Goal: Information Seeking & Learning: Learn about a topic

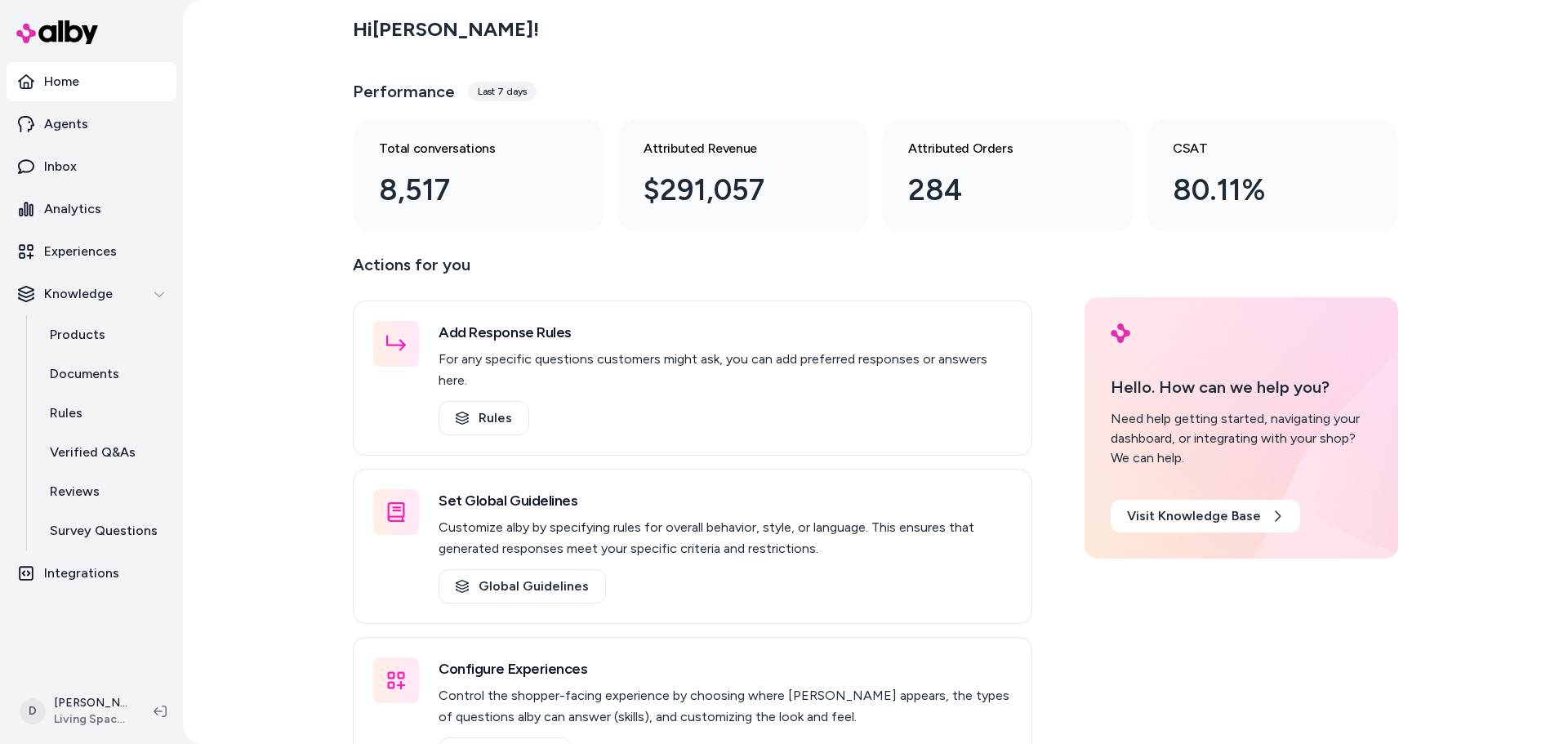
click at [755, 58] on div "Hi [PERSON_NAME] ! Performance Last 7 days Total conversations 8,517 Attributed…" at bounding box center [875, 119] width 1046 height 225
click at [82, 168] on link "Inbox" at bounding box center [91, 167] width 170 height 40
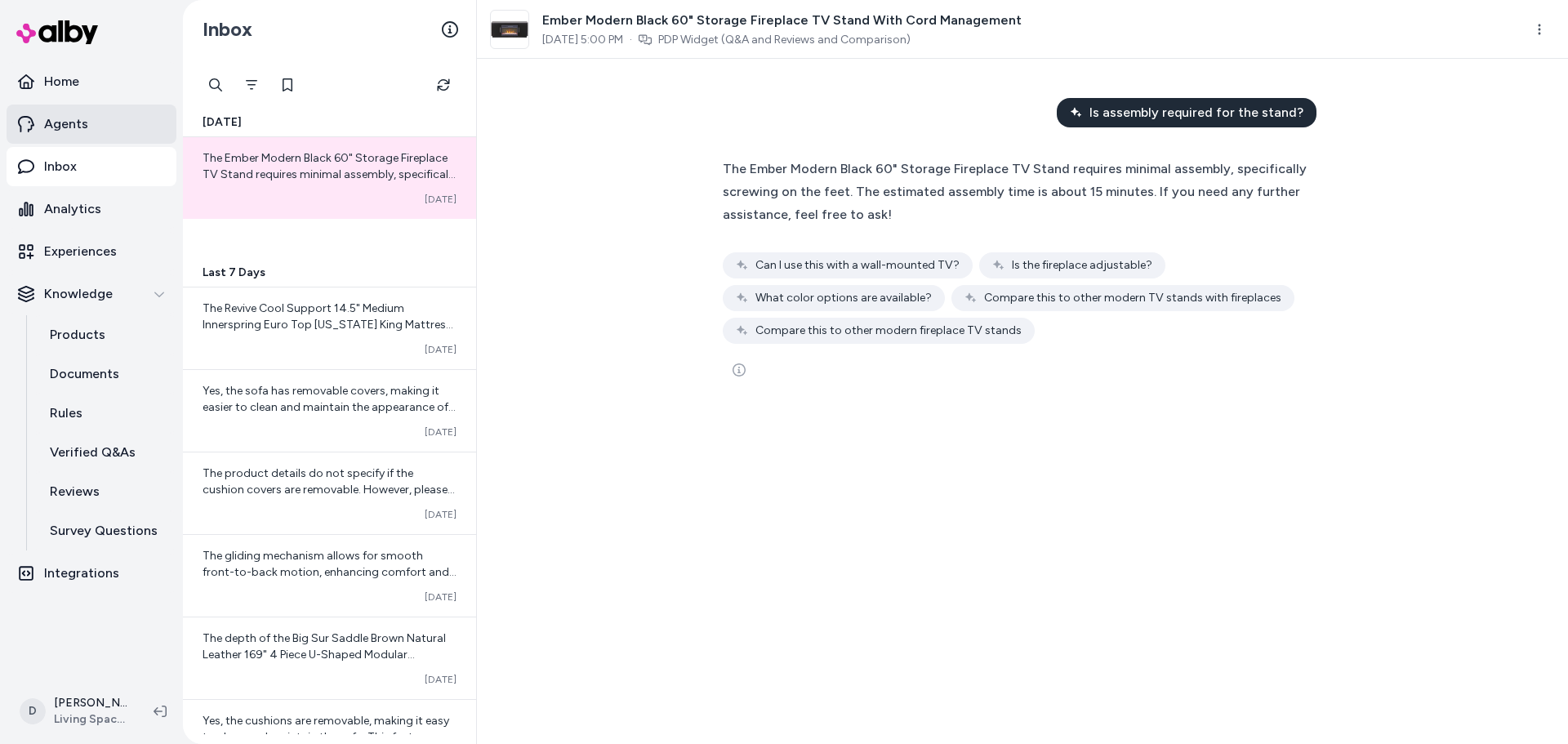
click at [89, 125] on link "Agents" at bounding box center [91, 124] width 170 height 40
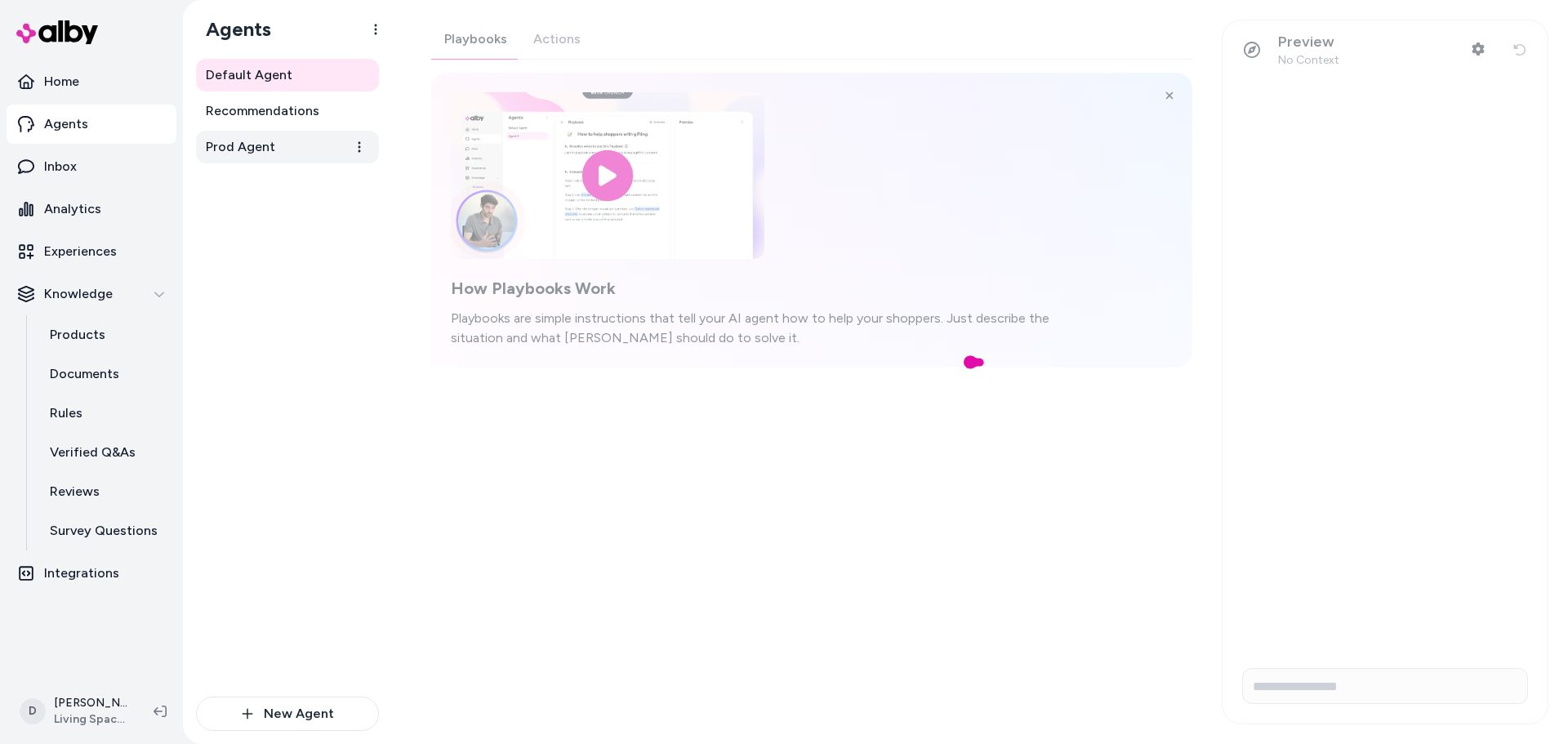
click at [247, 161] on link "Prod Agent" at bounding box center [288, 147] width 183 height 33
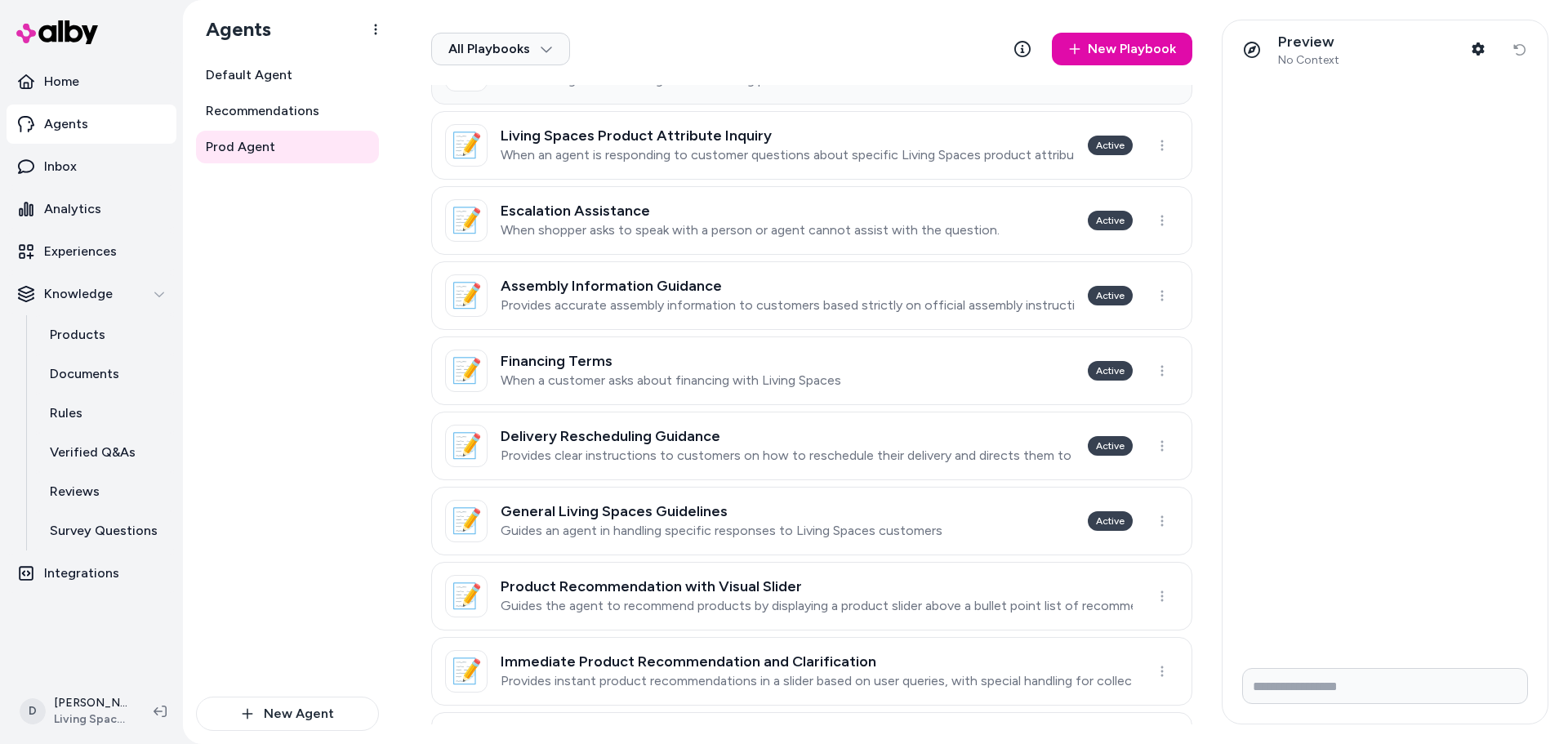
scroll to position [408, 0]
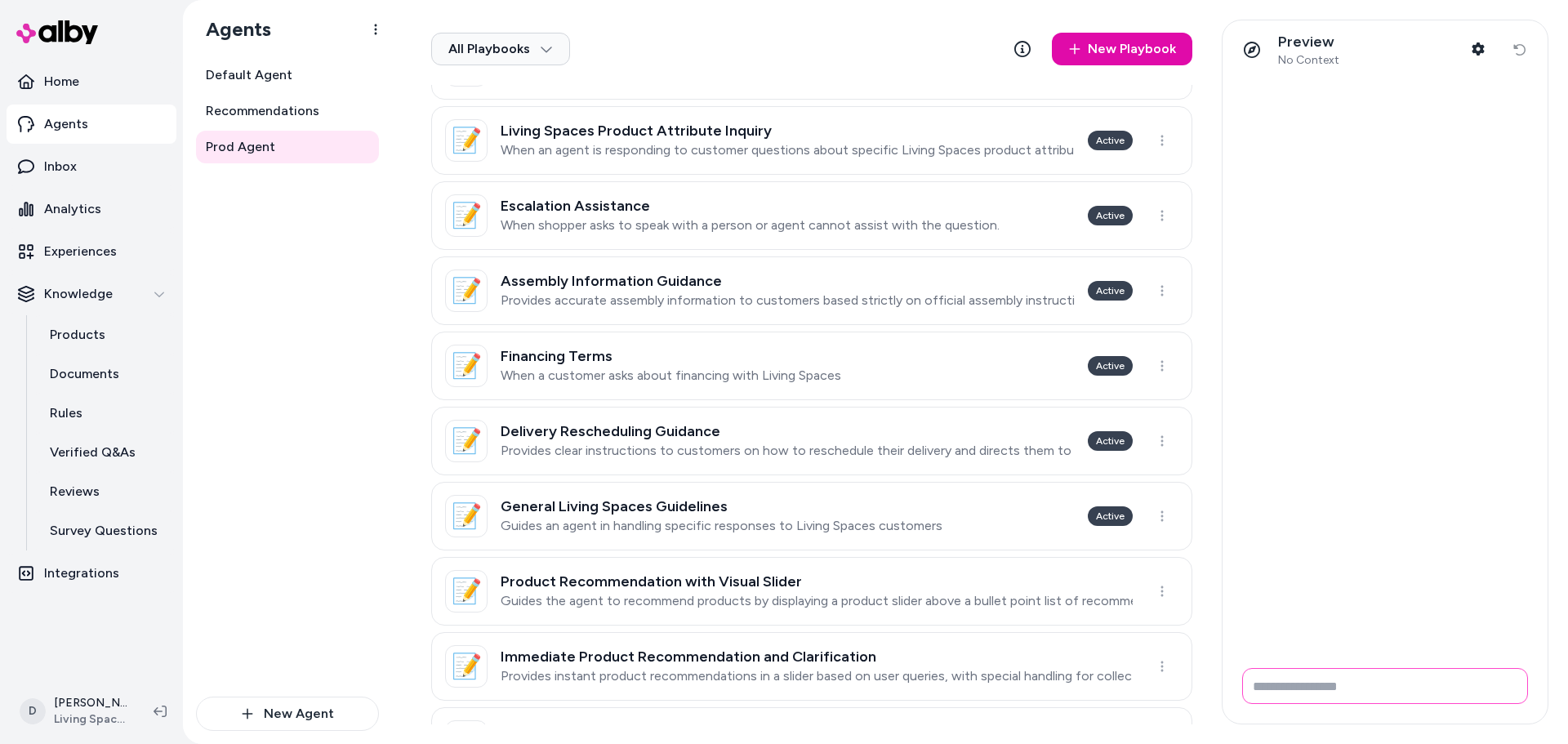
click at [1278, 696] on input "Write your prompt here" at bounding box center [1385, 686] width 286 height 36
click at [1266, 690] on input "Write your prompt here" at bounding box center [1385, 686] width 286 height 36
type input "**********"
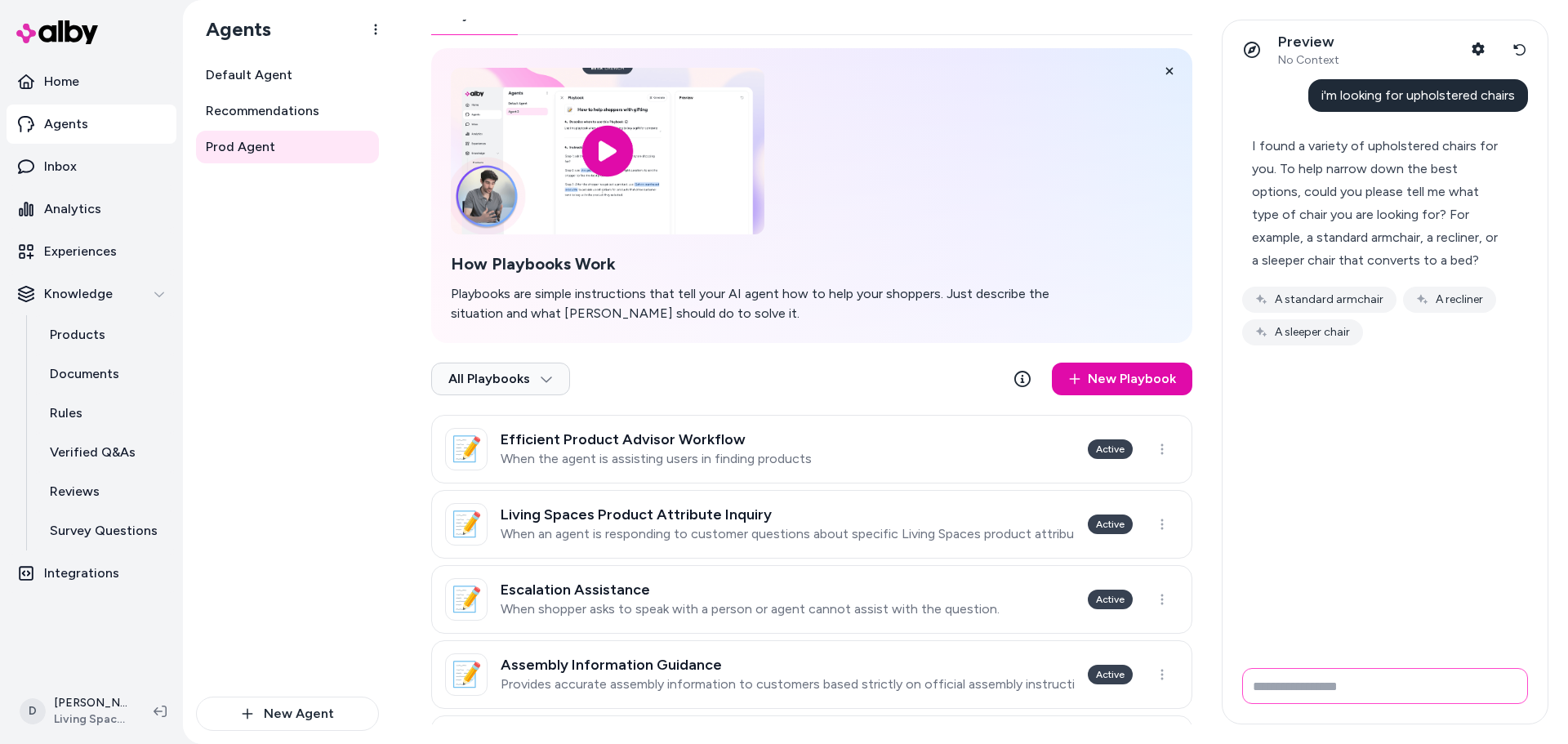
scroll to position [0, 0]
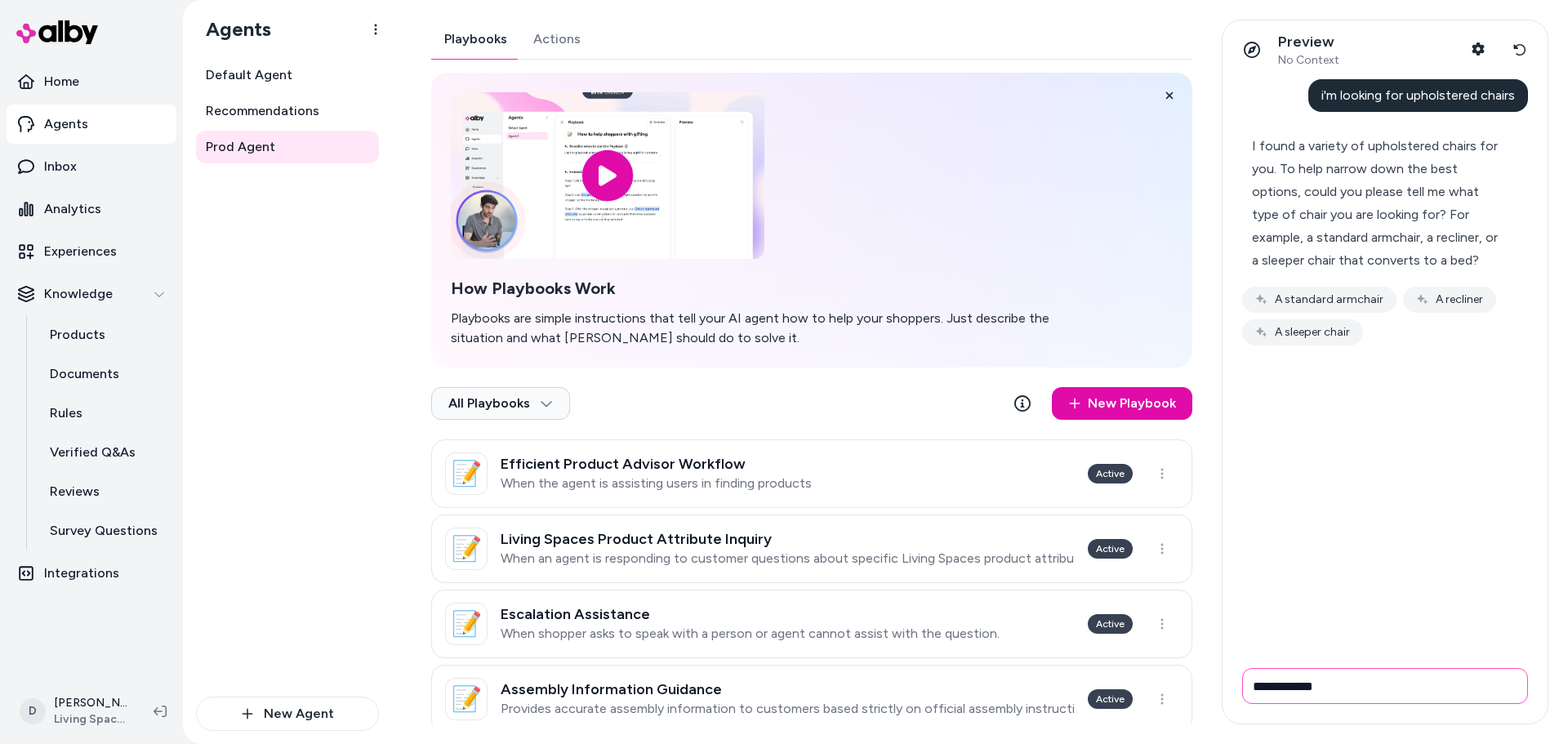
type input "**********"
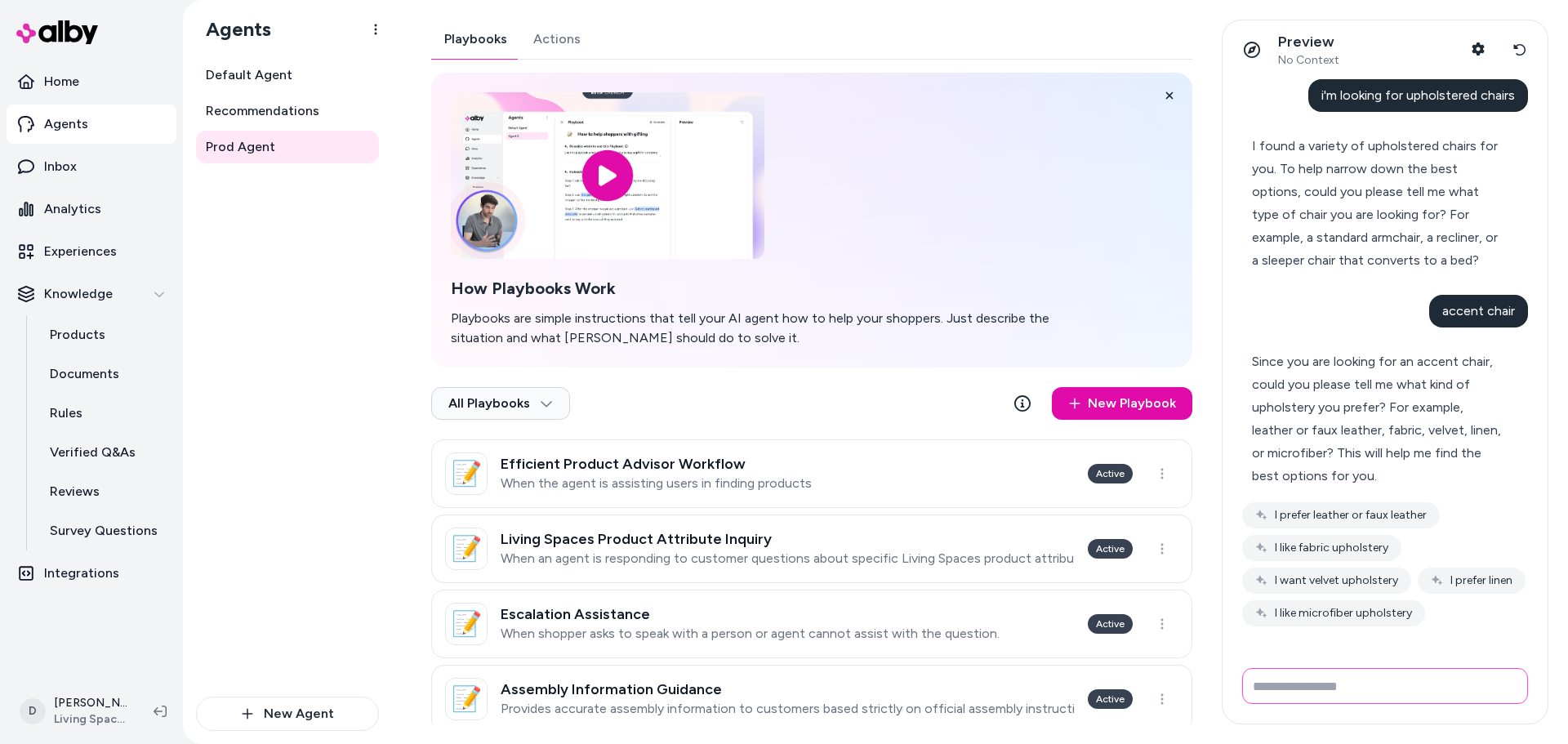
click at [1312, 677] on input "Write your prompt here" at bounding box center [1385, 686] width 286 height 36
type input "**********"
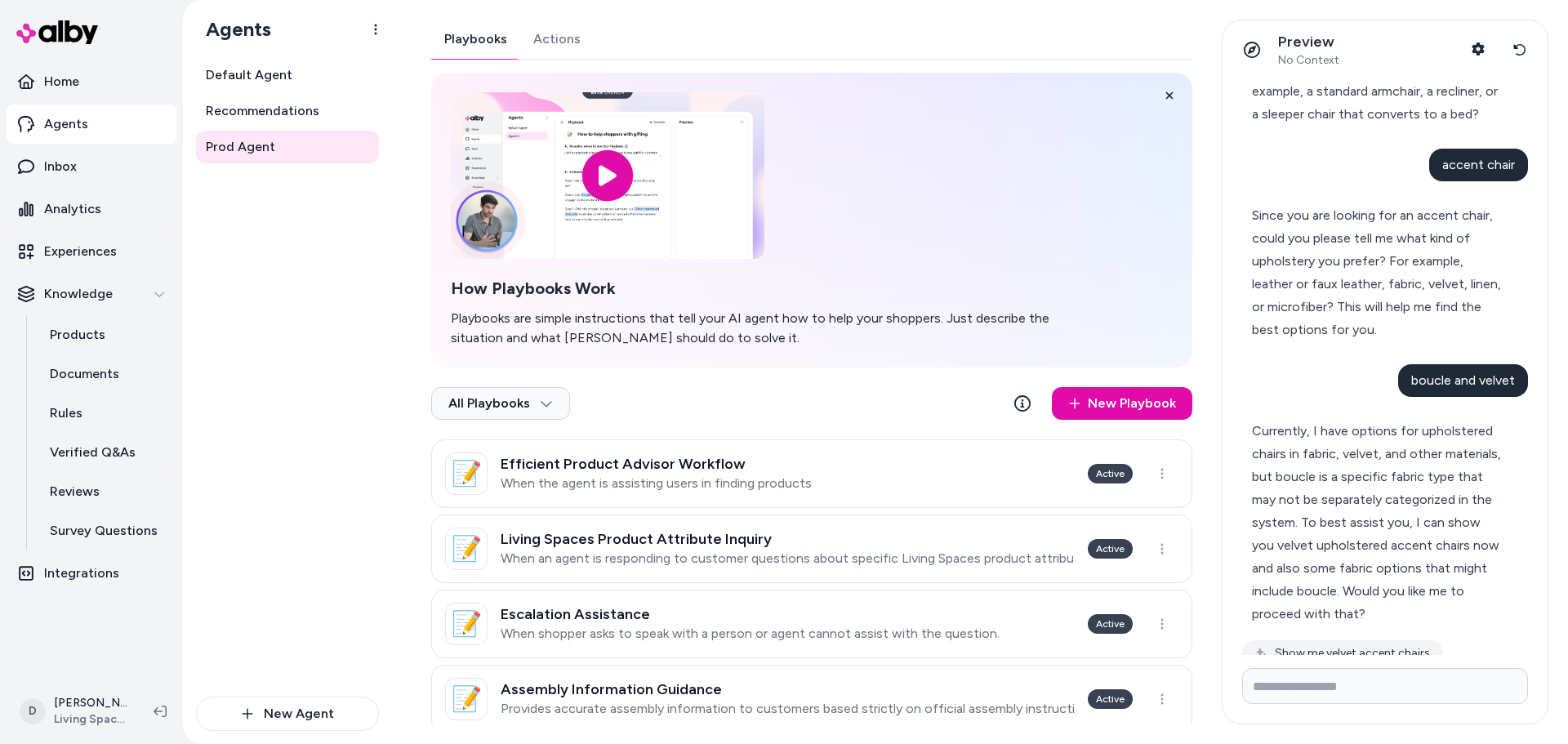
scroll to position [195, 0]
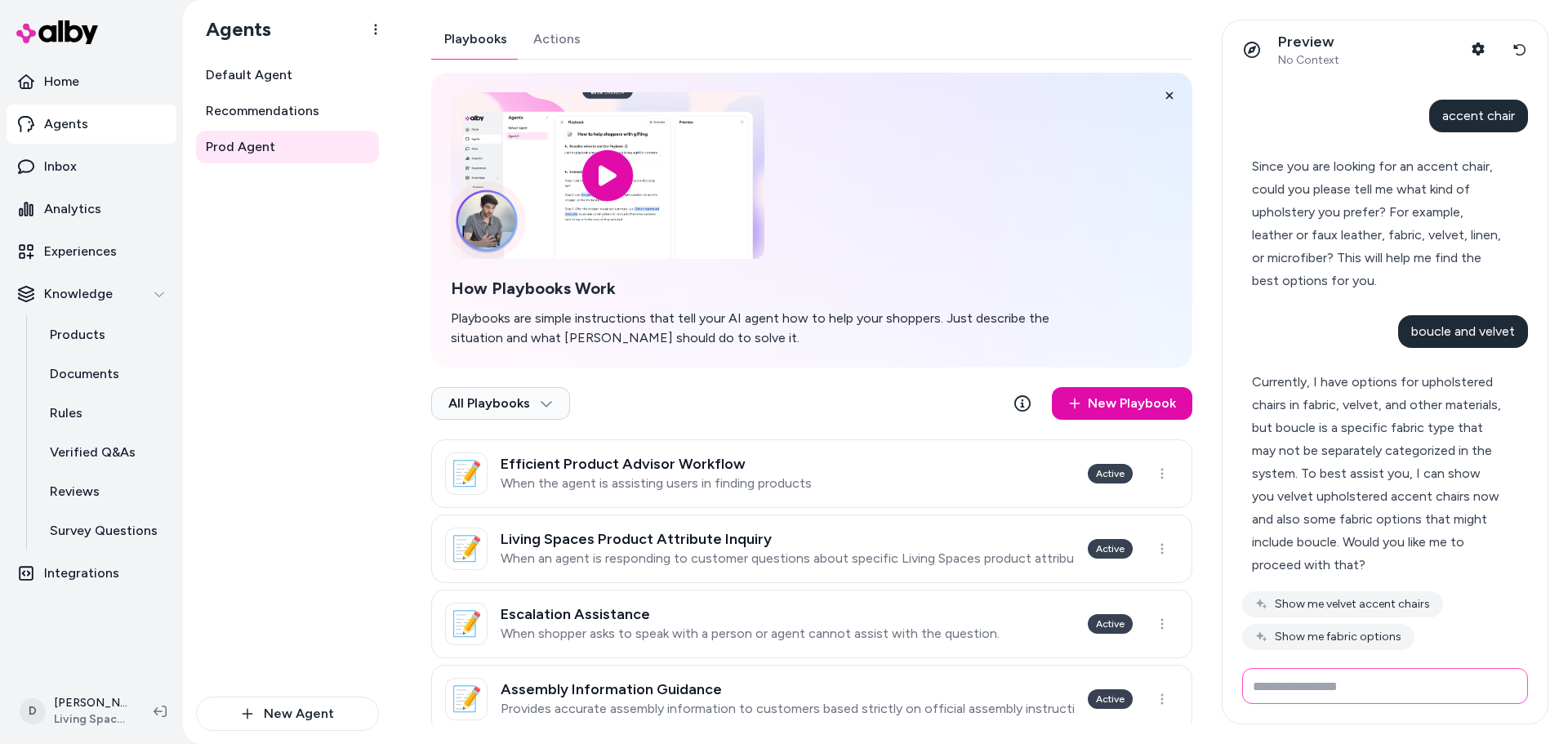
click at [1351, 687] on input "Write your prompt here" at bounding box center [1385, 686] width 286 height 36
type input "***"
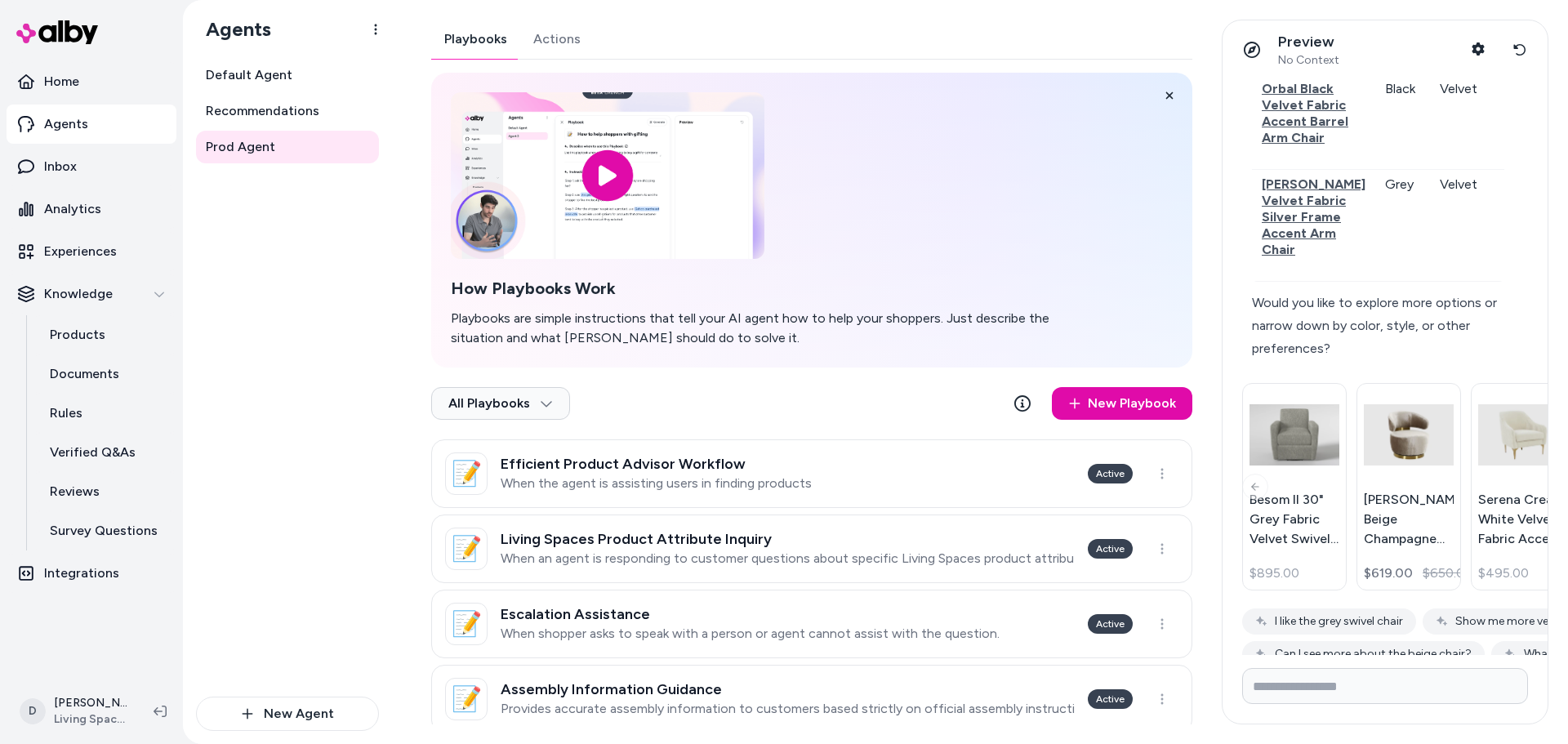
scroll to position [1334, 0]
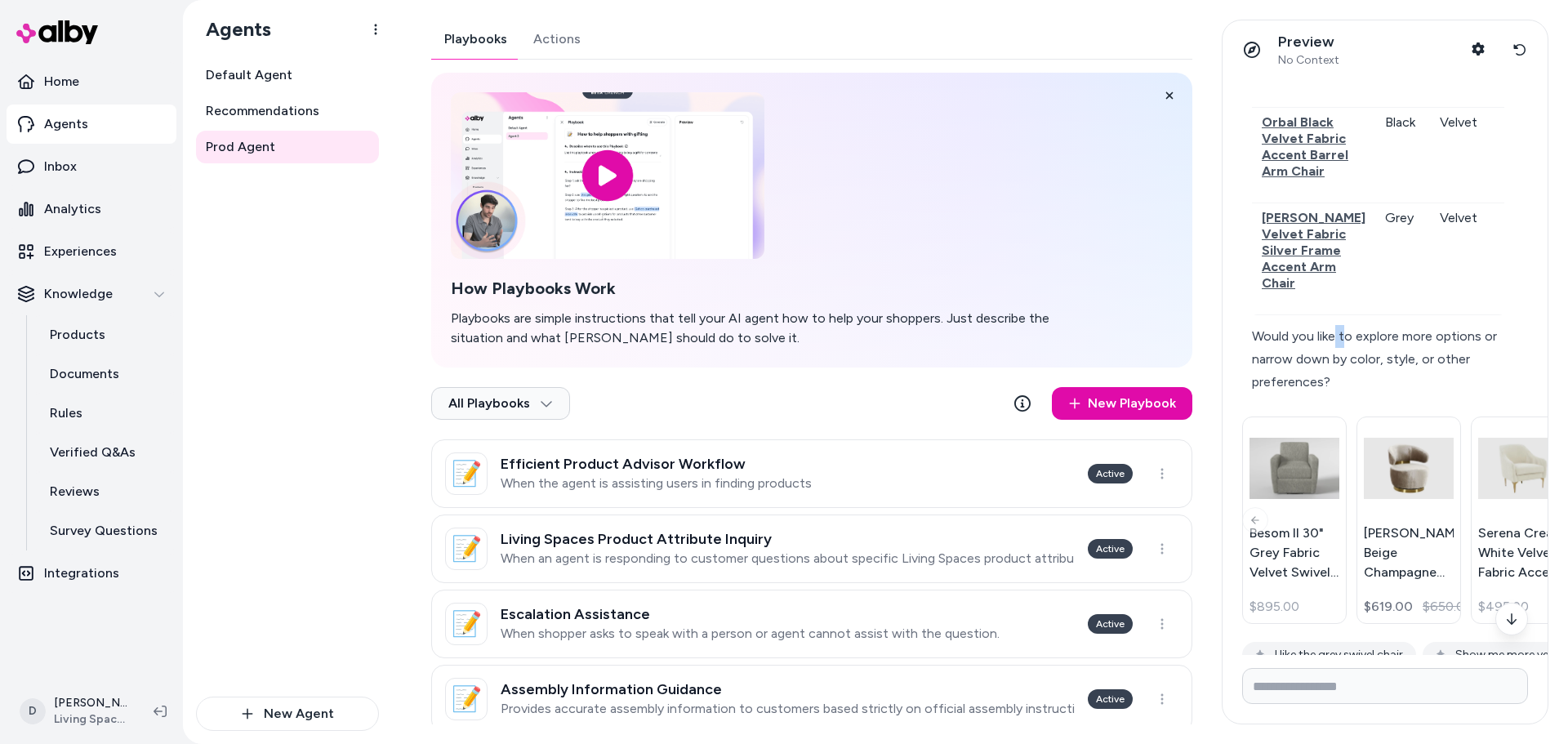
click at [1327, 394] on div "Would you like to explore more options or narrow down by color, style, or other…" at bounding box center [1378, 359] width 253 height 69
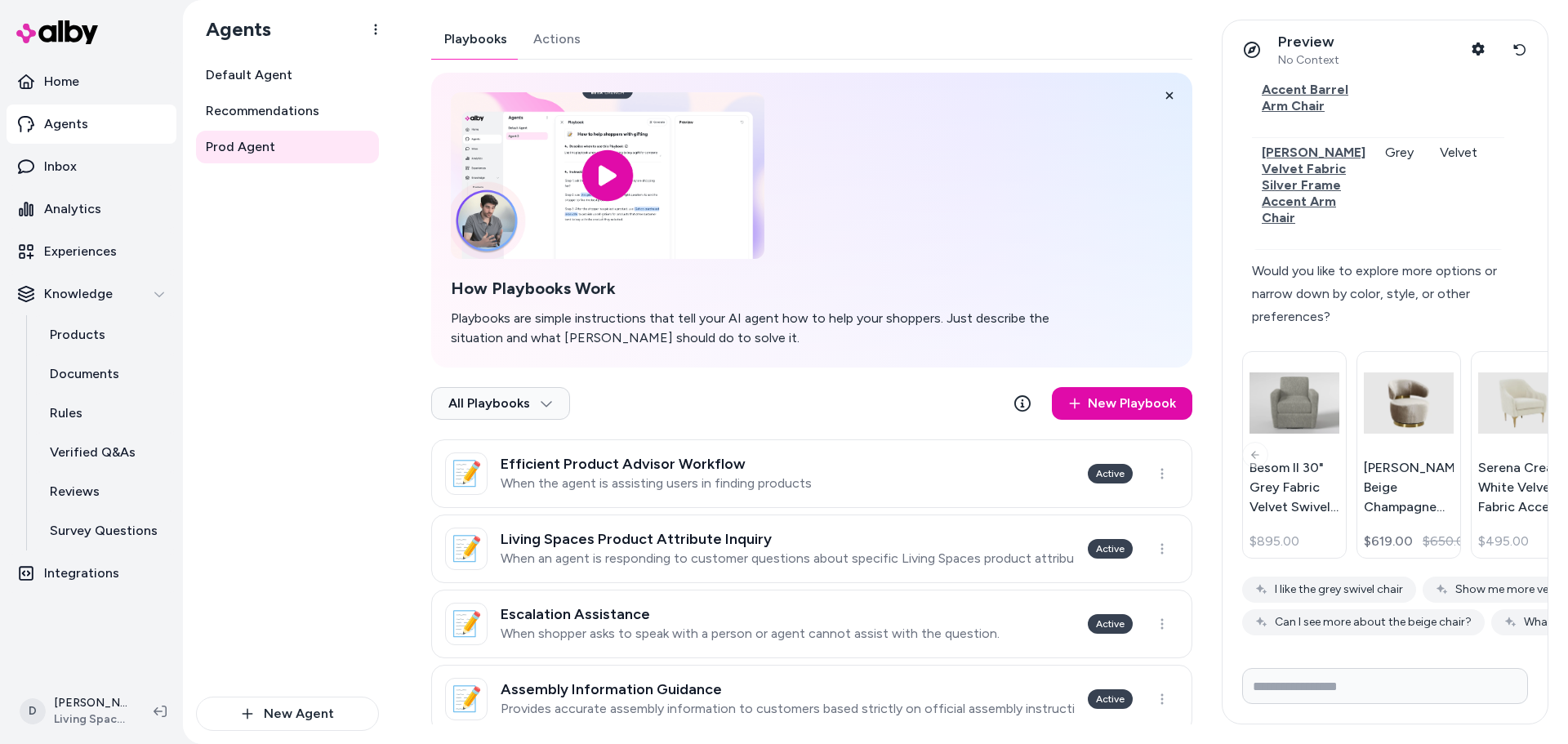
scroll to position [1498, 375]
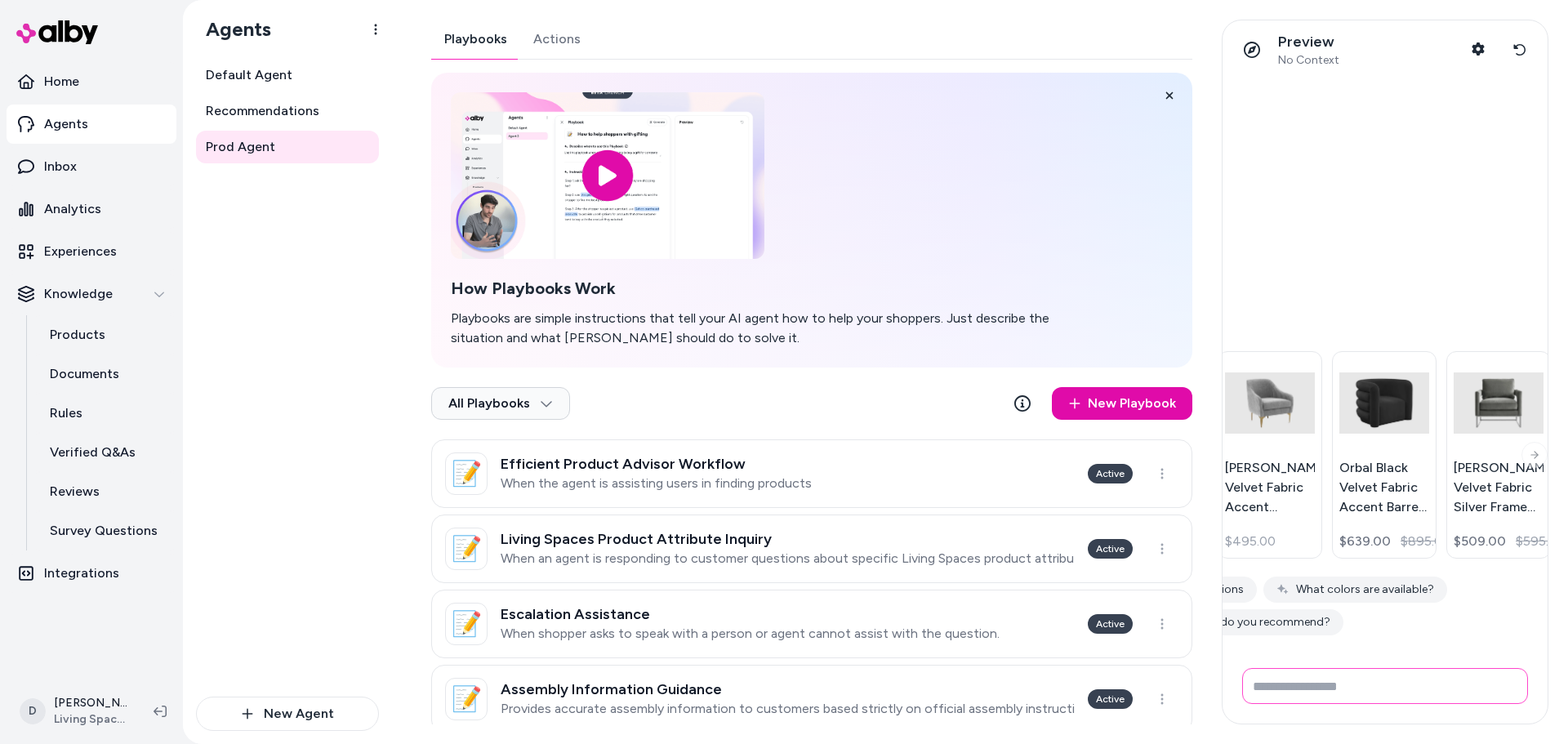
click at [1383, 693] on input "Write your prompt here" at bounding box center [1385, 686] width 286 height 36
type input "***"
drag, startPoint x: 1521, startPoint y: 46, endPoint x: 1511, endPoint y: 72, distance: 27.9
click at [1521, 47] on icon at bounding box center [1520, 50] width 13 height 13
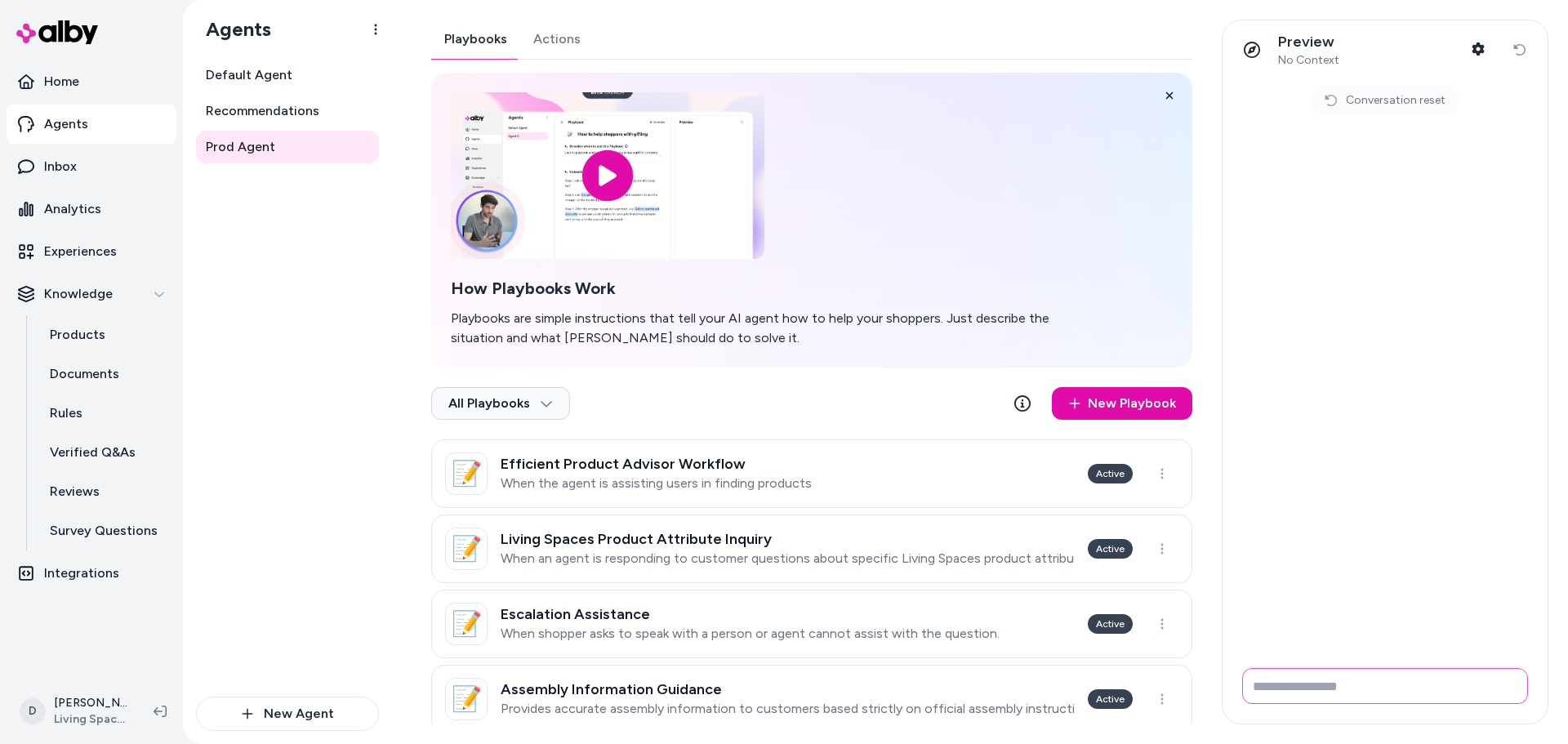
click at [1286, 688] on input "Write your prompt here" at bounding box center [1385, 686] width 286 height 36
click at [1384, 686] on input "**********" at bounding box center [1385, 686] width 286 height 36
type input "**********"
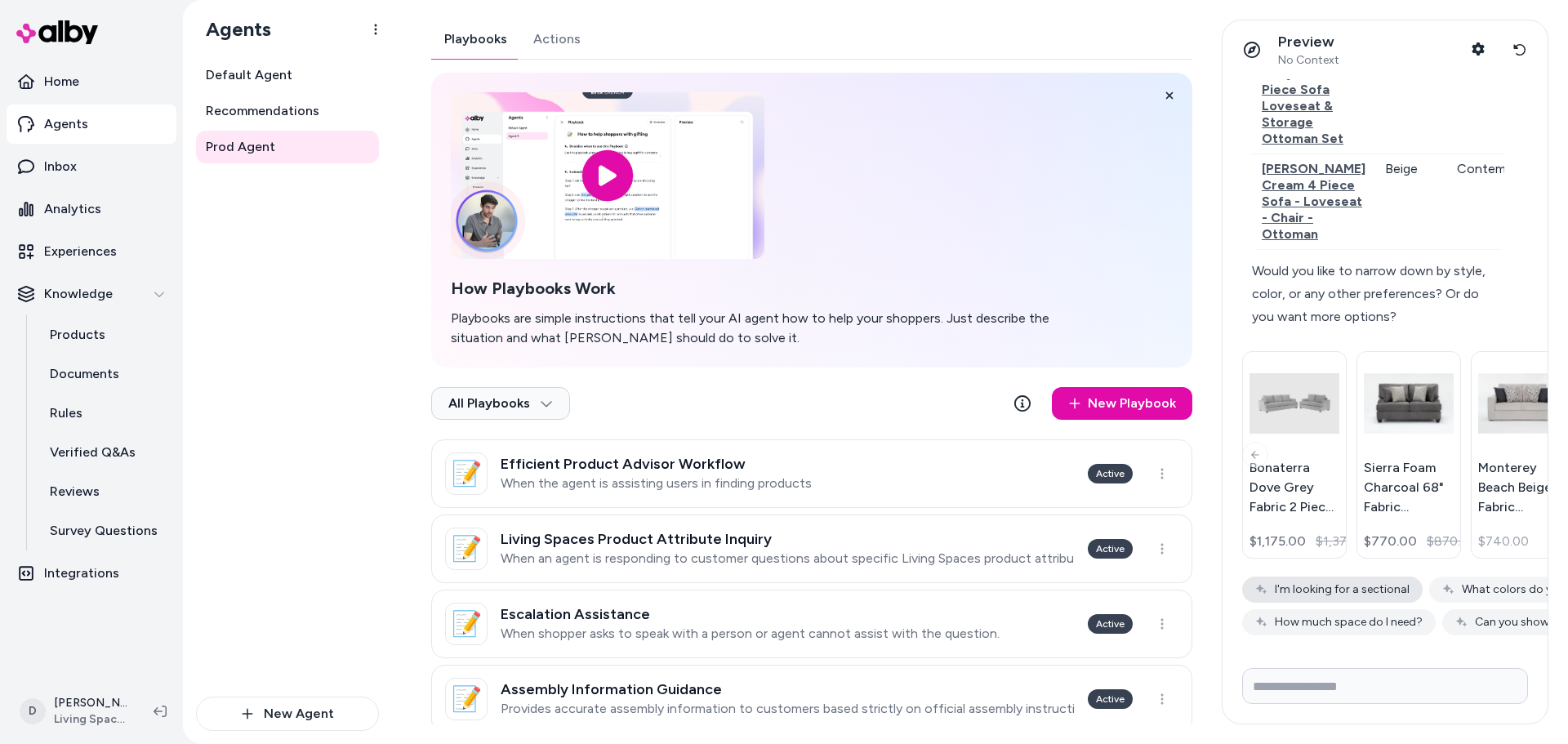
scroll to position [926, 0]
click at [1398, 517] on p "Sierra Foam Charcoal 68" Fabric Loveseat" at bounding box center [1409, 488] width 90 height 58
click at [1272, 517] on p "Bonaterra Dove Grey Fabric 2 Piece Sofa & Loveseat Set" at bounding box center [1294, 488] width 90 height 58
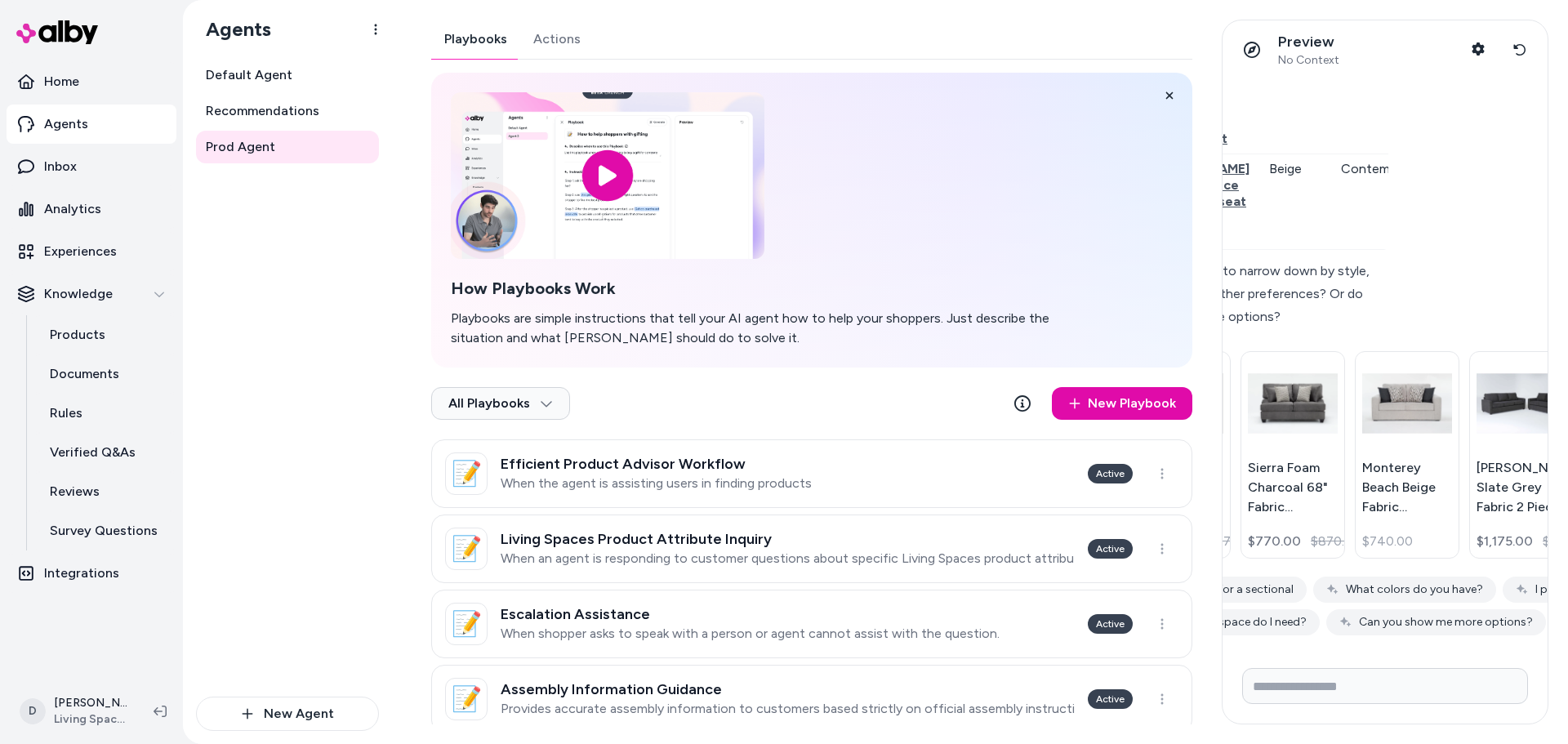
scroll to position [926, 131]
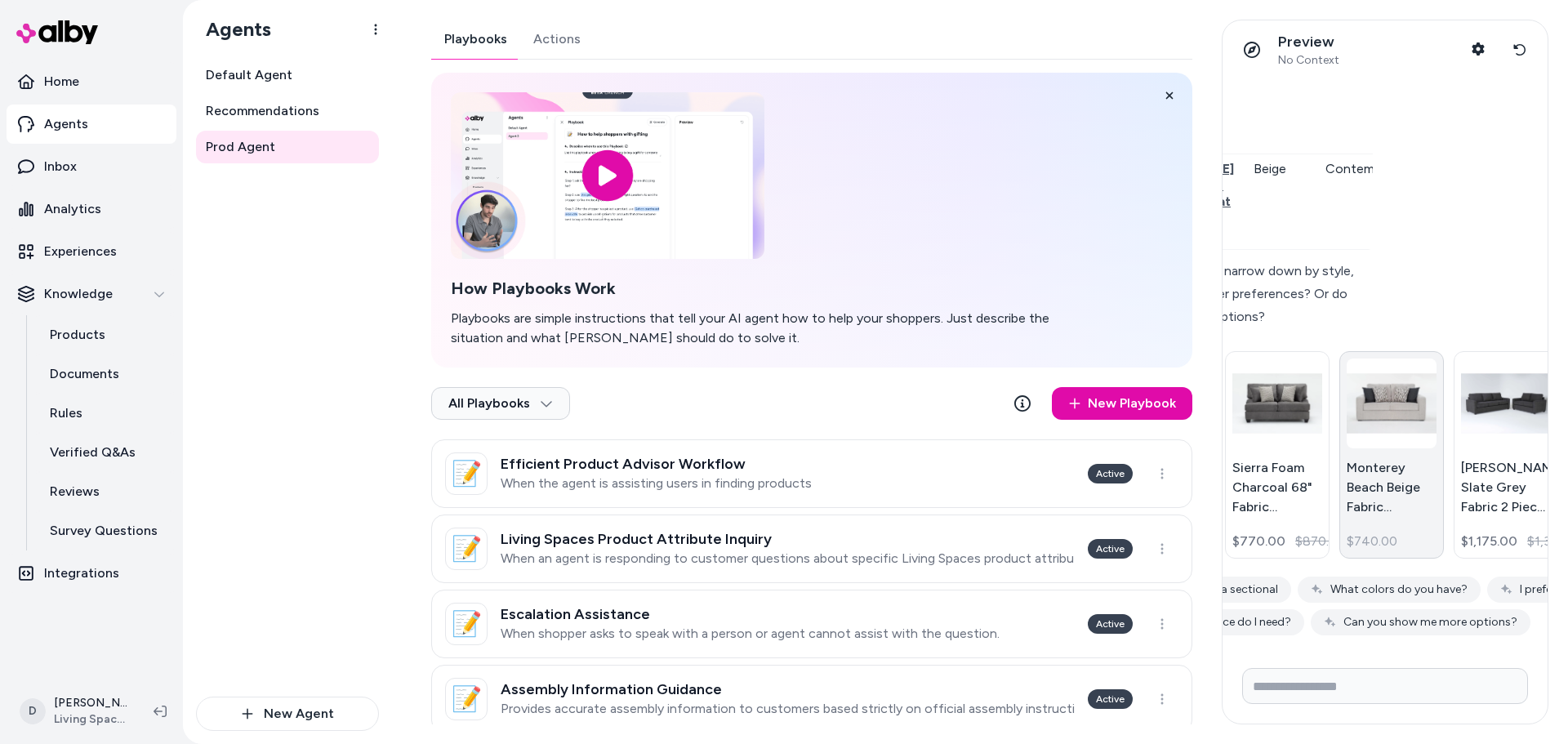
click at [1387, 517] on p "Monterey Beach Beige Fabric Loveseat" at bounding box center [1391, 488] width 90 height 58
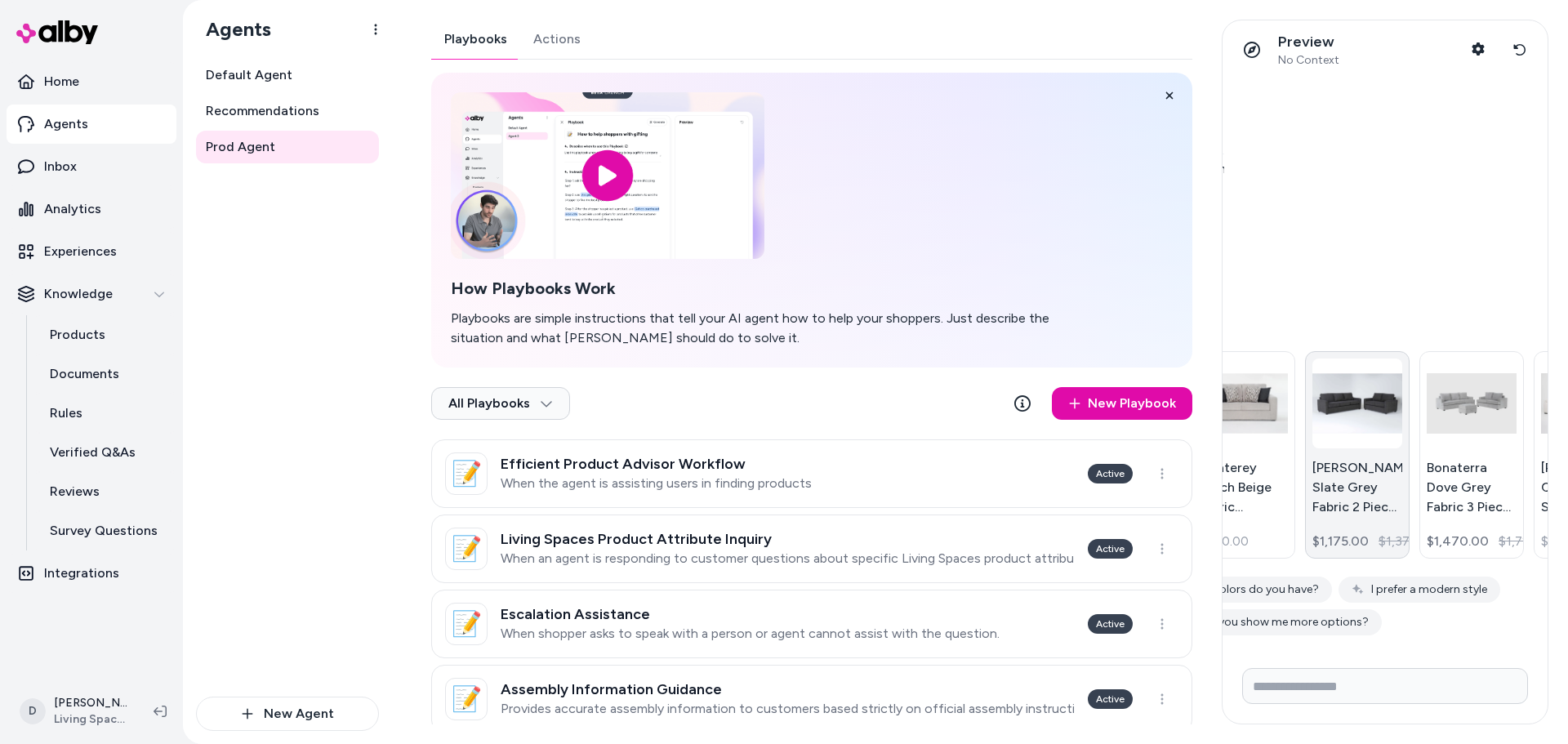
click at [1393, 517] on p "[PERSON_NAME] Slate Grey Fabric 2 Piece Sofa & Loveseat Set" at bounding box center [1357, 488] width 90 height 58
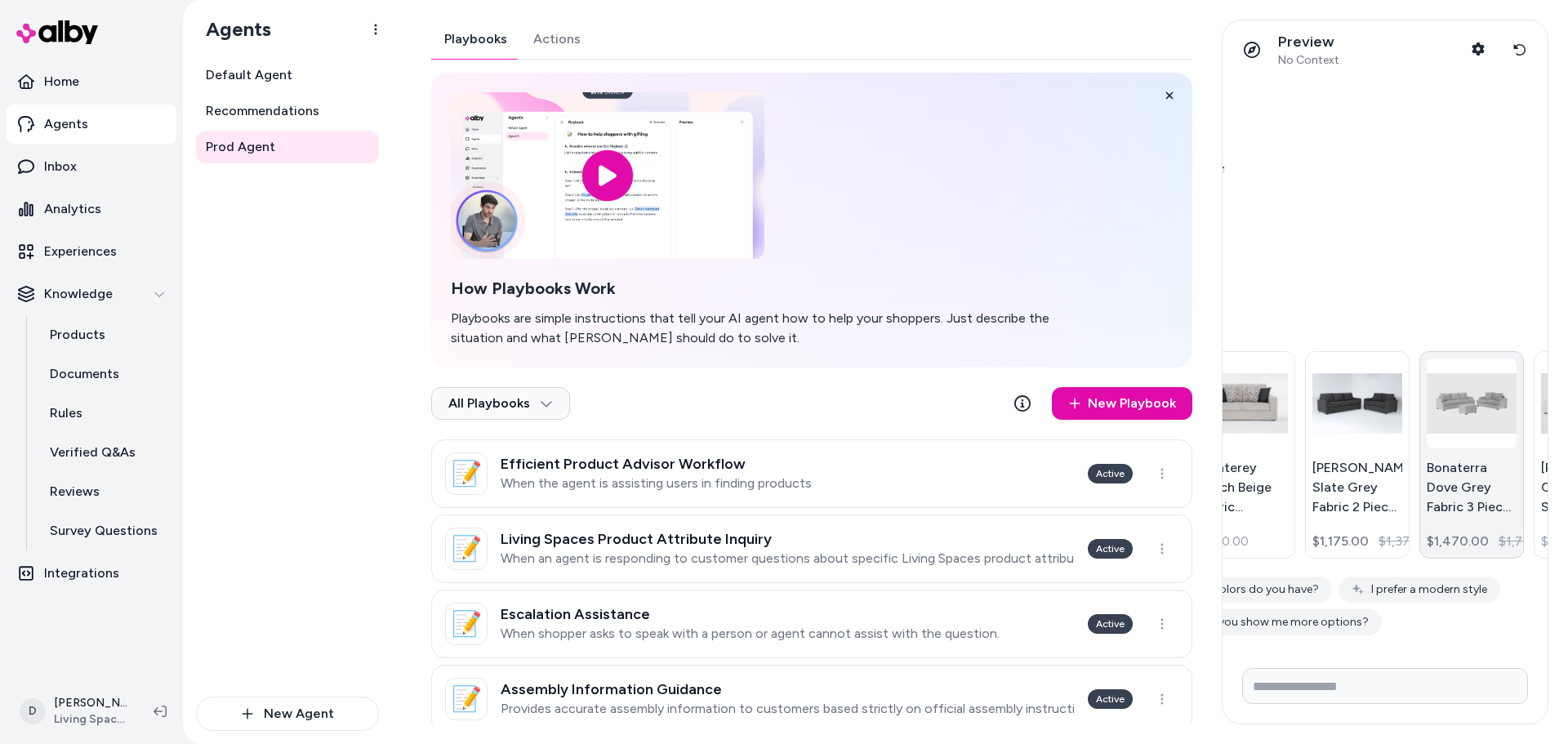
click at [1502, 517] on p "Bonaterra Dove Grey Fabric 3 Piece Sofa Loveseat & Storage Ottoman Set" at bounding box center [1471, 488] width 90 height 58
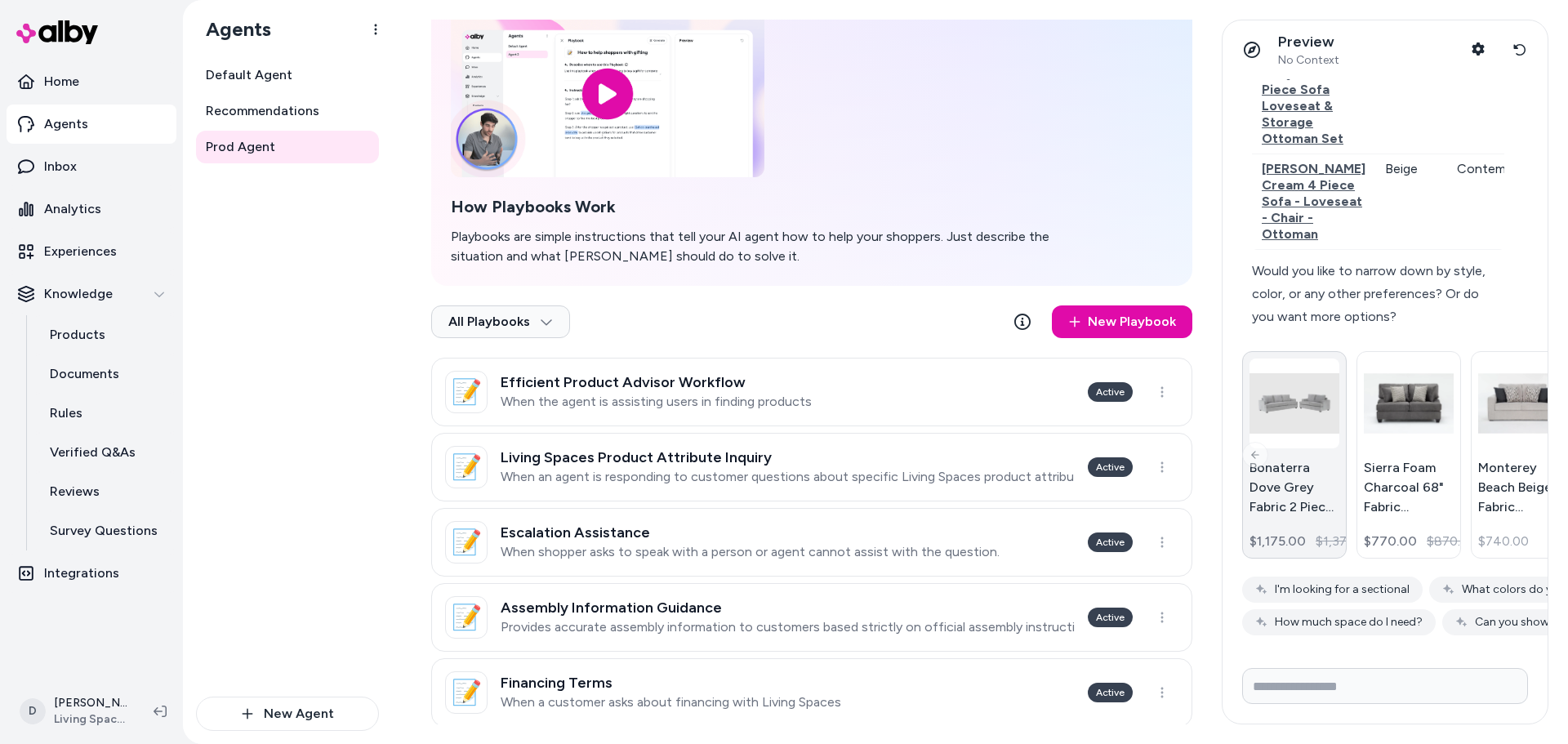
scroll to position [1008, 0]
click at [1292, 674] on input "Write your prompt here" at bounding box center [1385, 686] width 286 height 36
type input "*********"
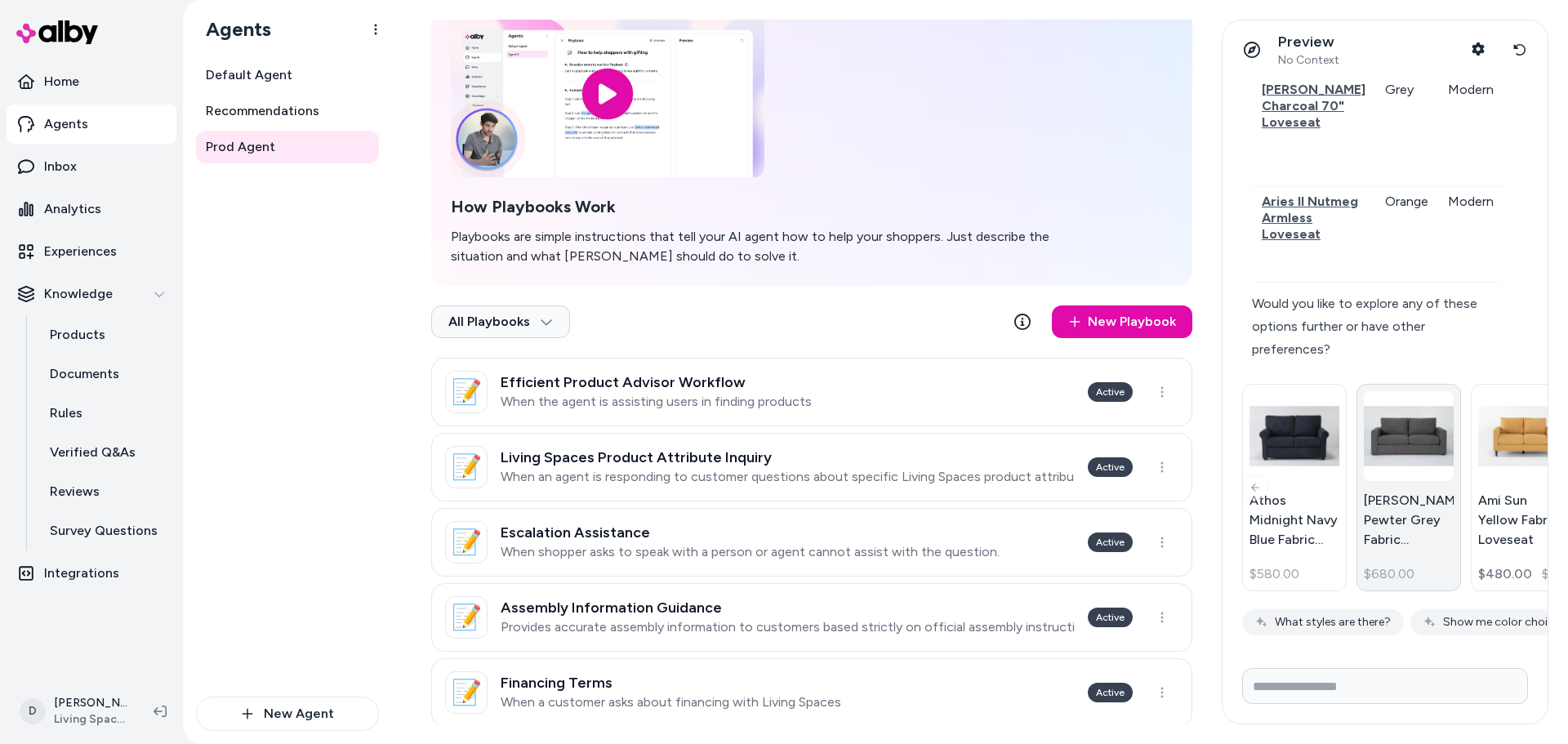
scroll to position [2598, 0]
click at [1334, 678] on input "Write your prompt here" at bounding box center [1385, 686] width 286 height 36
type input "**********"
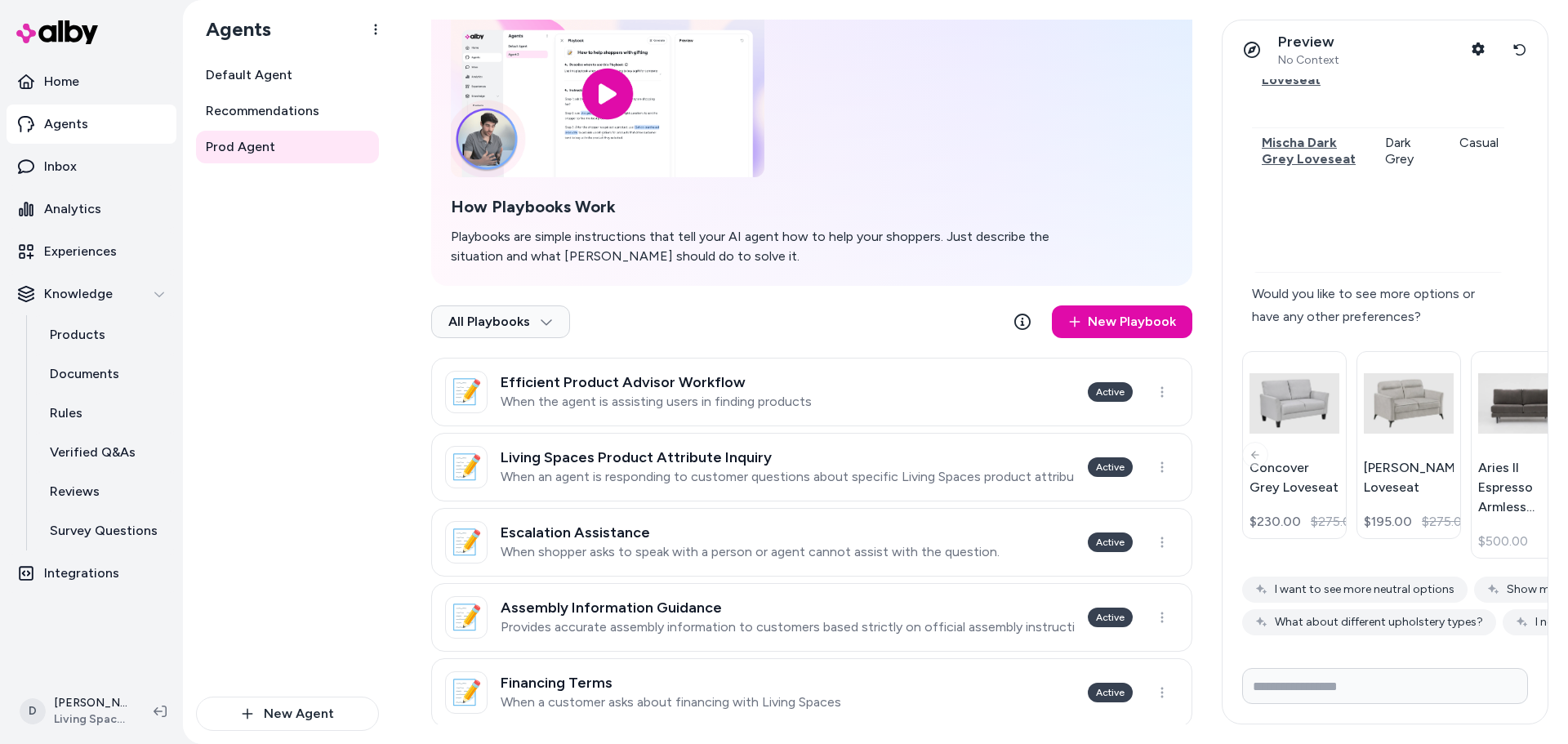
scroll to position [3706, 0]
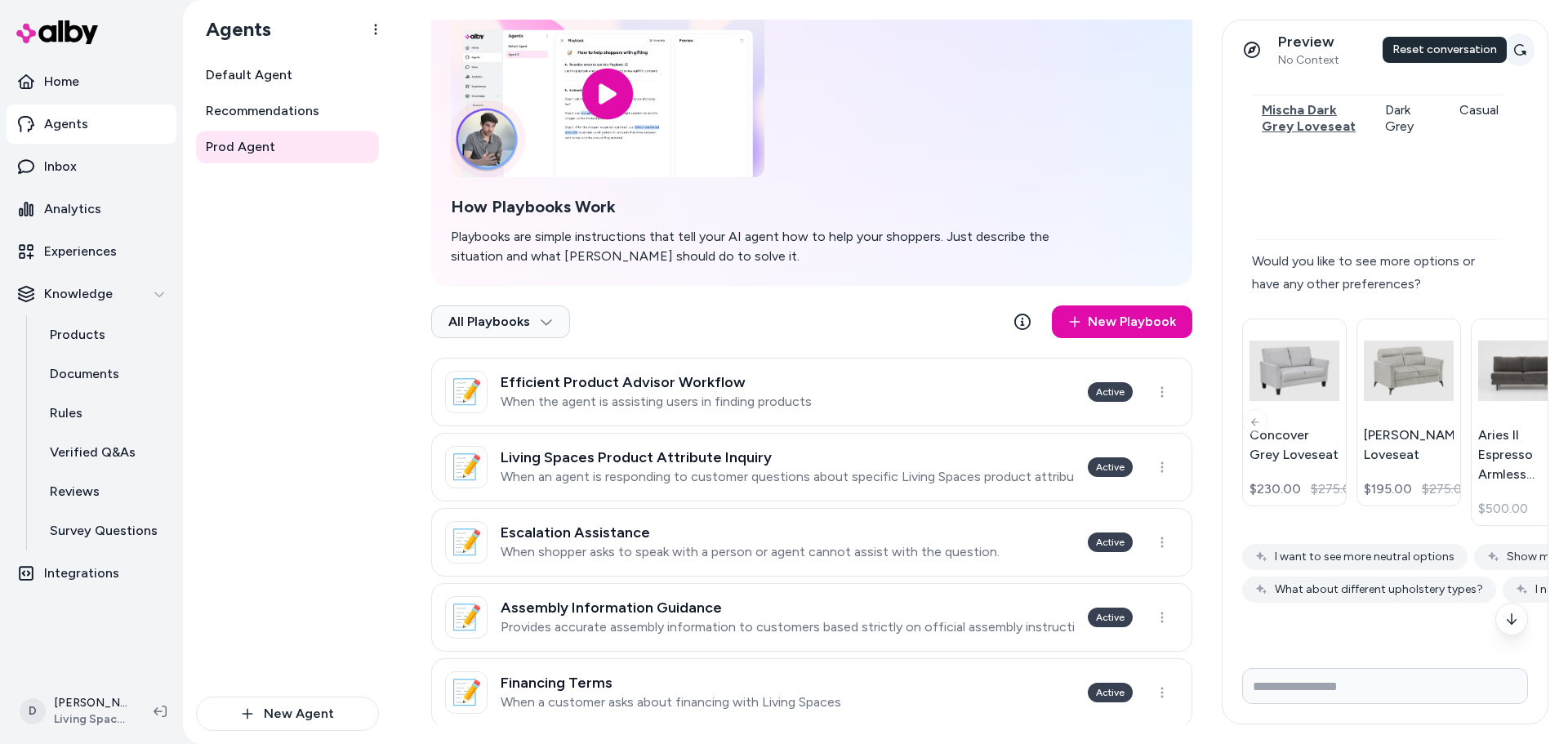
click at [1525, 36] on button "Reset conversation" at bounding box center [1520, 50] width 30 height 33
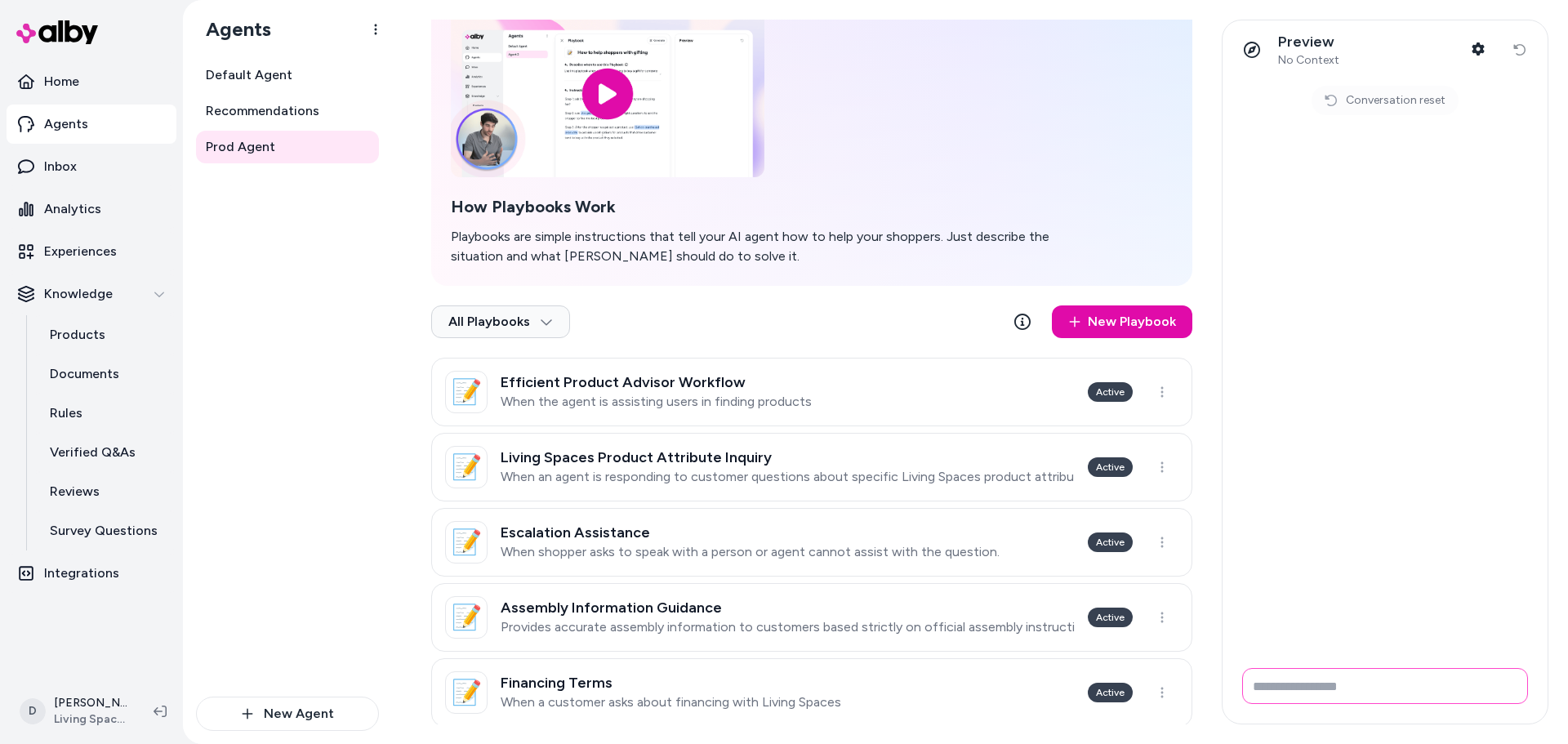
click at [1311, 681] on input "Write your prompt here" at bounding box center [1385, 686] width 286 height 36
paste input "**********"
type input "**********"
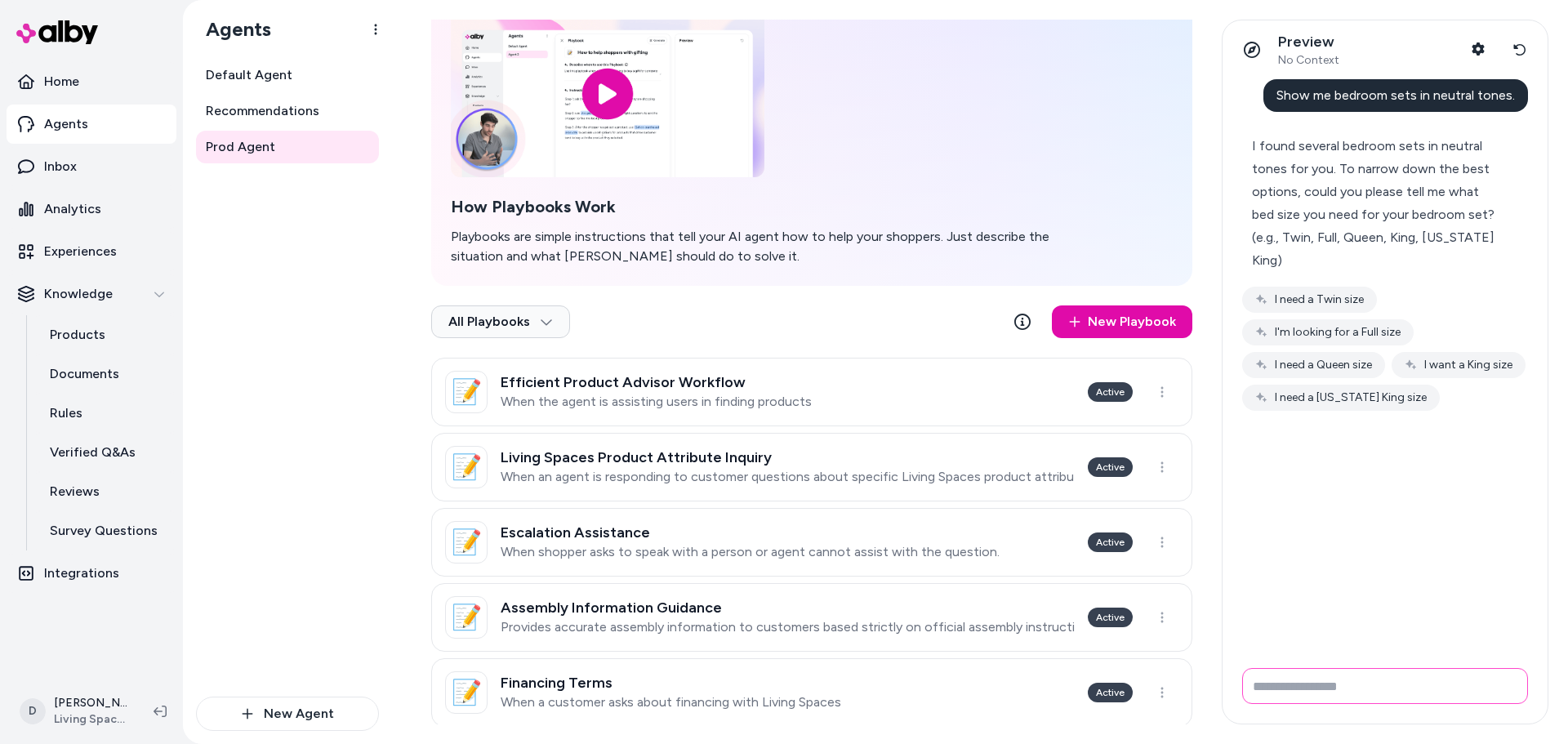
click at [1362, 681] on input "Write your prompt here" at bounding box center [1385, 686] width 286 height 36
type input "*****"
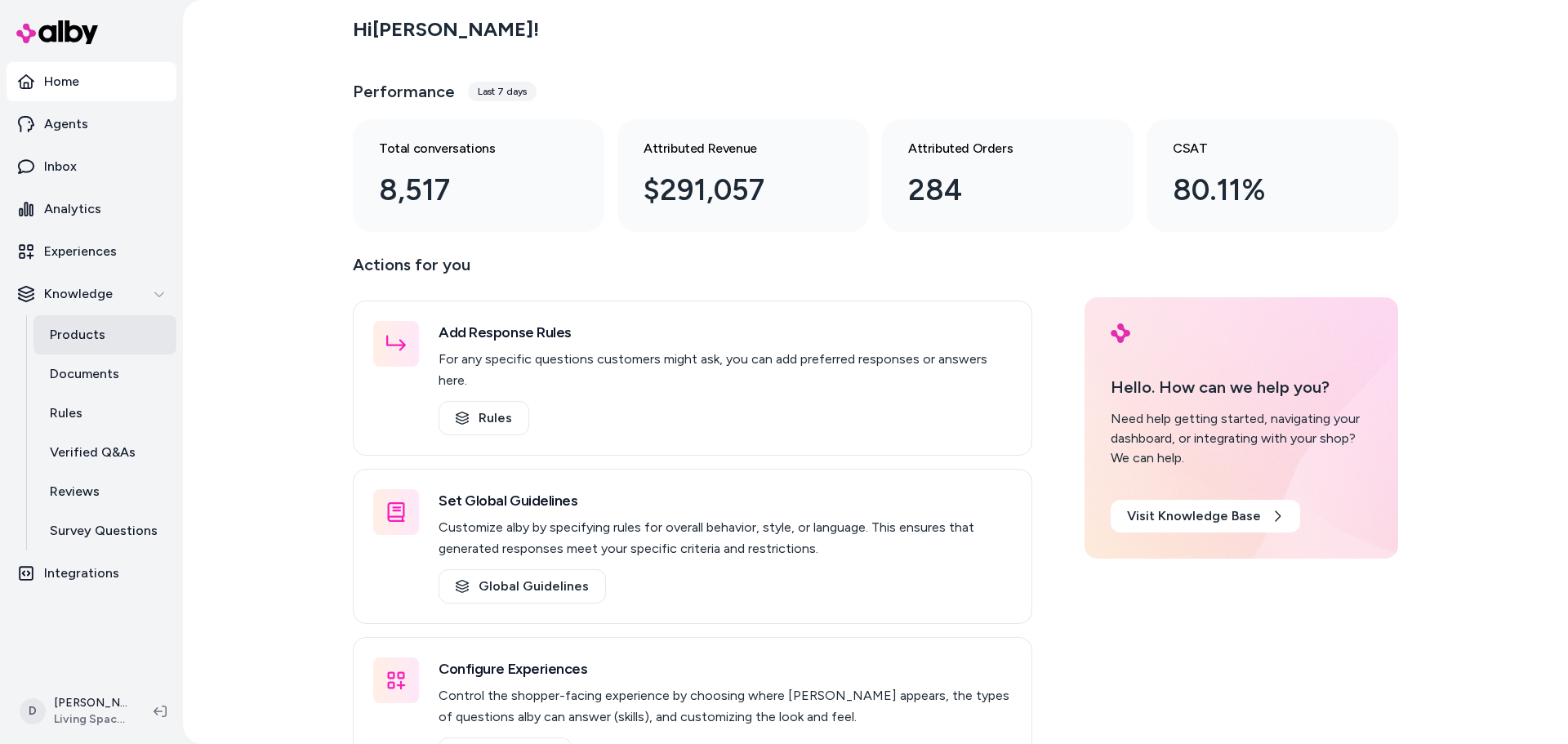
click at [76, 327] on p "Products" at bounding box center [77, 335] width 56 height 20
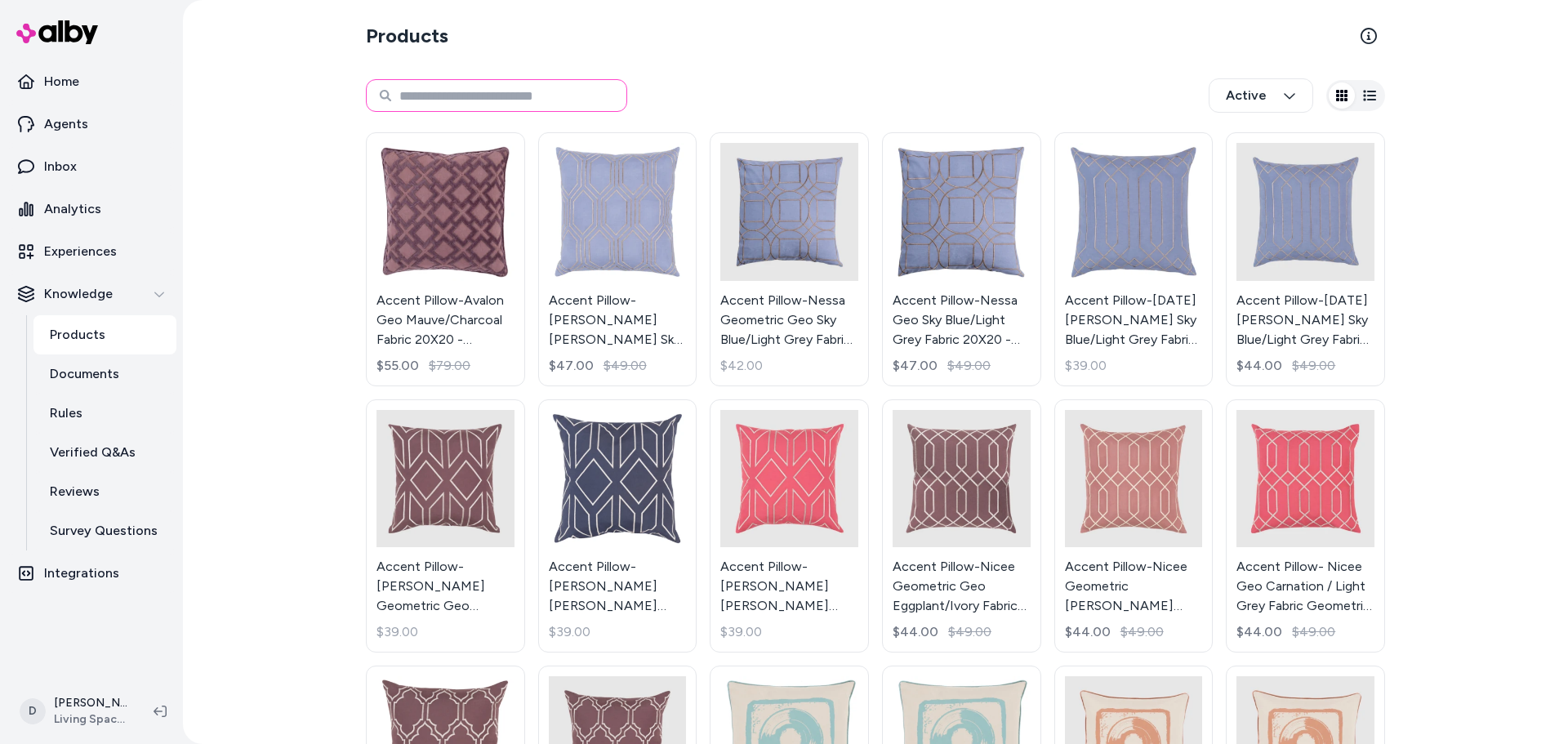
click at [508, 89] on input at bounding box center [496, 95] width 261 height 33
type input "******"
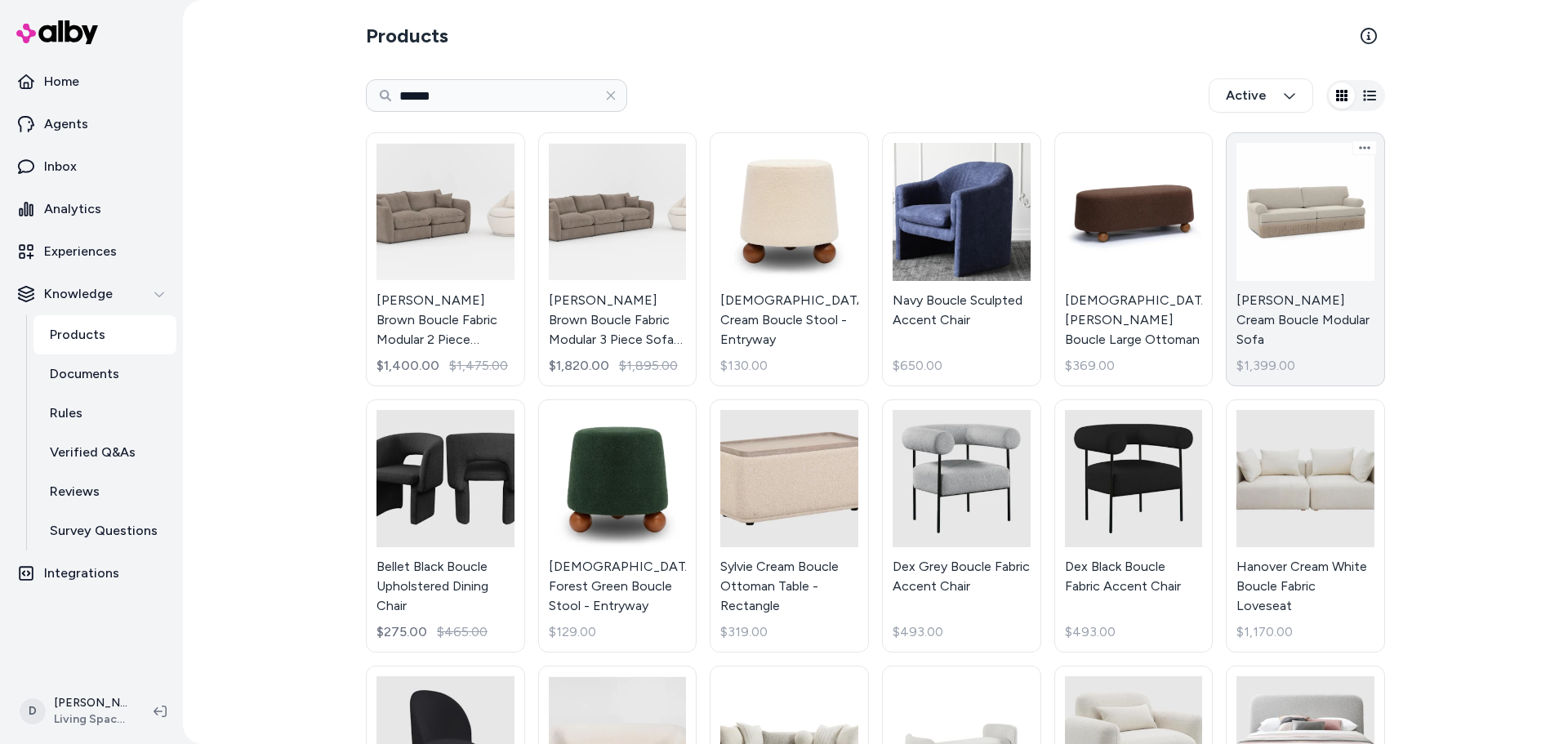
click at [1257, 208] on link "Yvette Cream Boucle Modular Sofa $1,399.00" at bounding box center [1305, 258] width 159 height 254
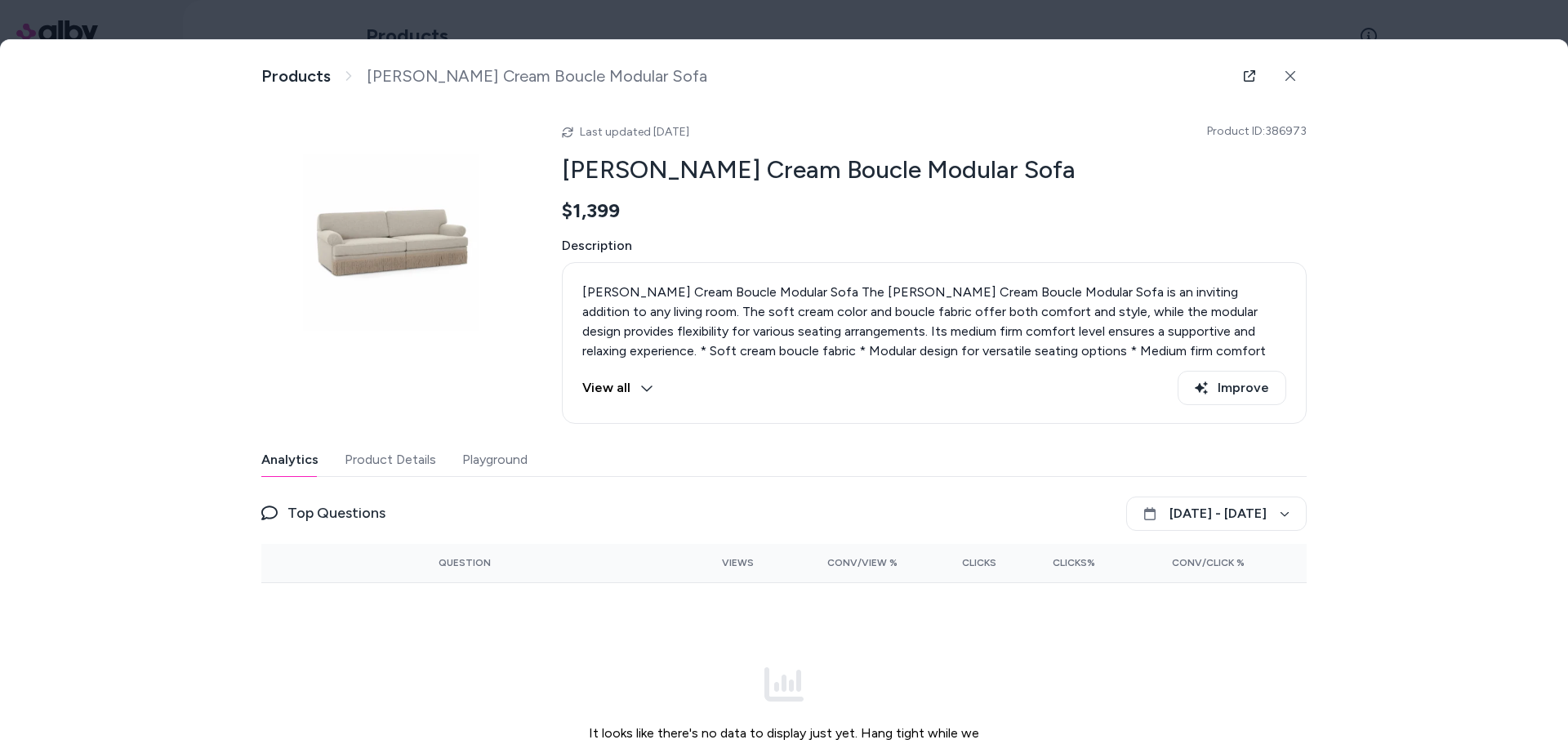
click at [404, 463] on button "Product Details" at bounding box center [390, 459] width 91 height 33
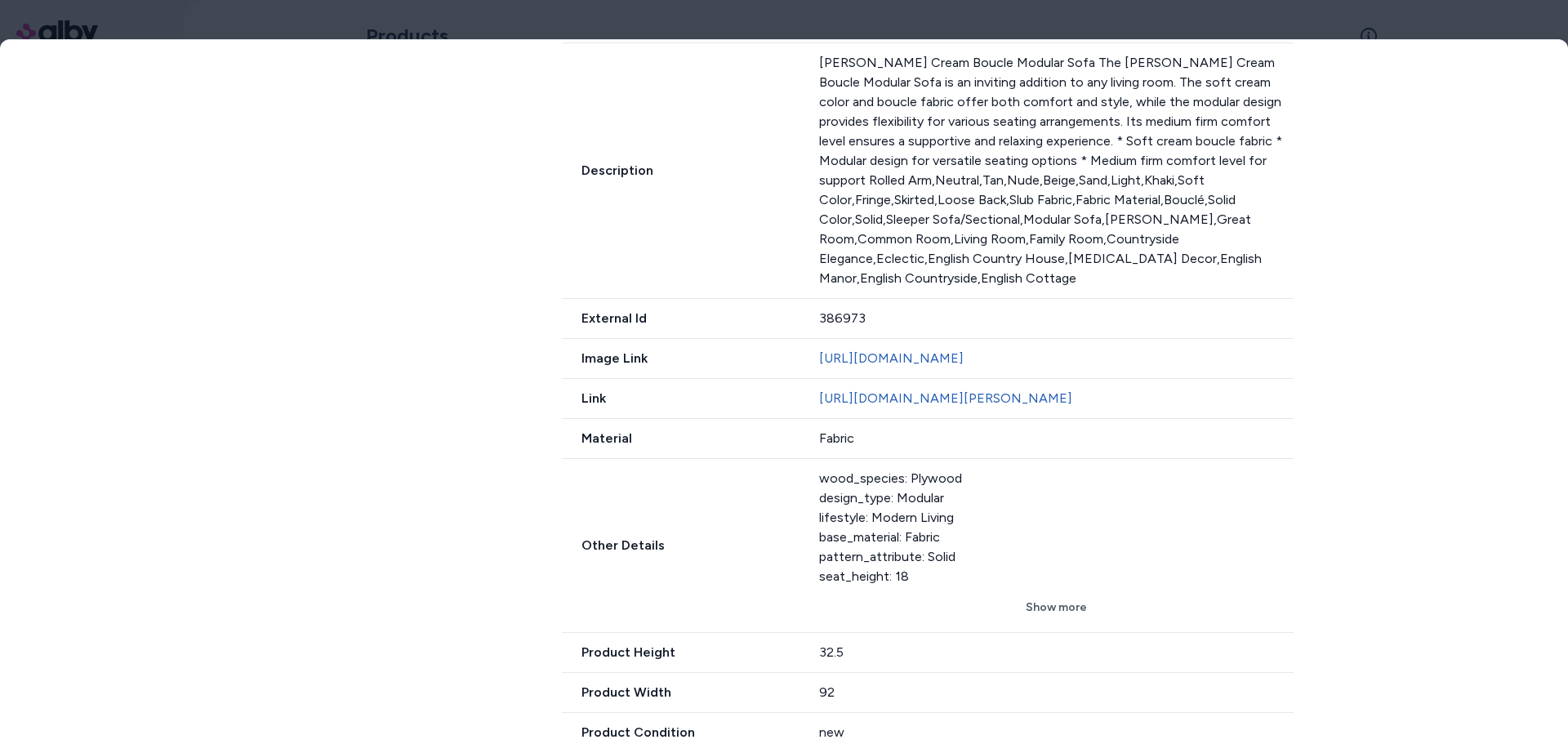
scroll to position [669, 0]
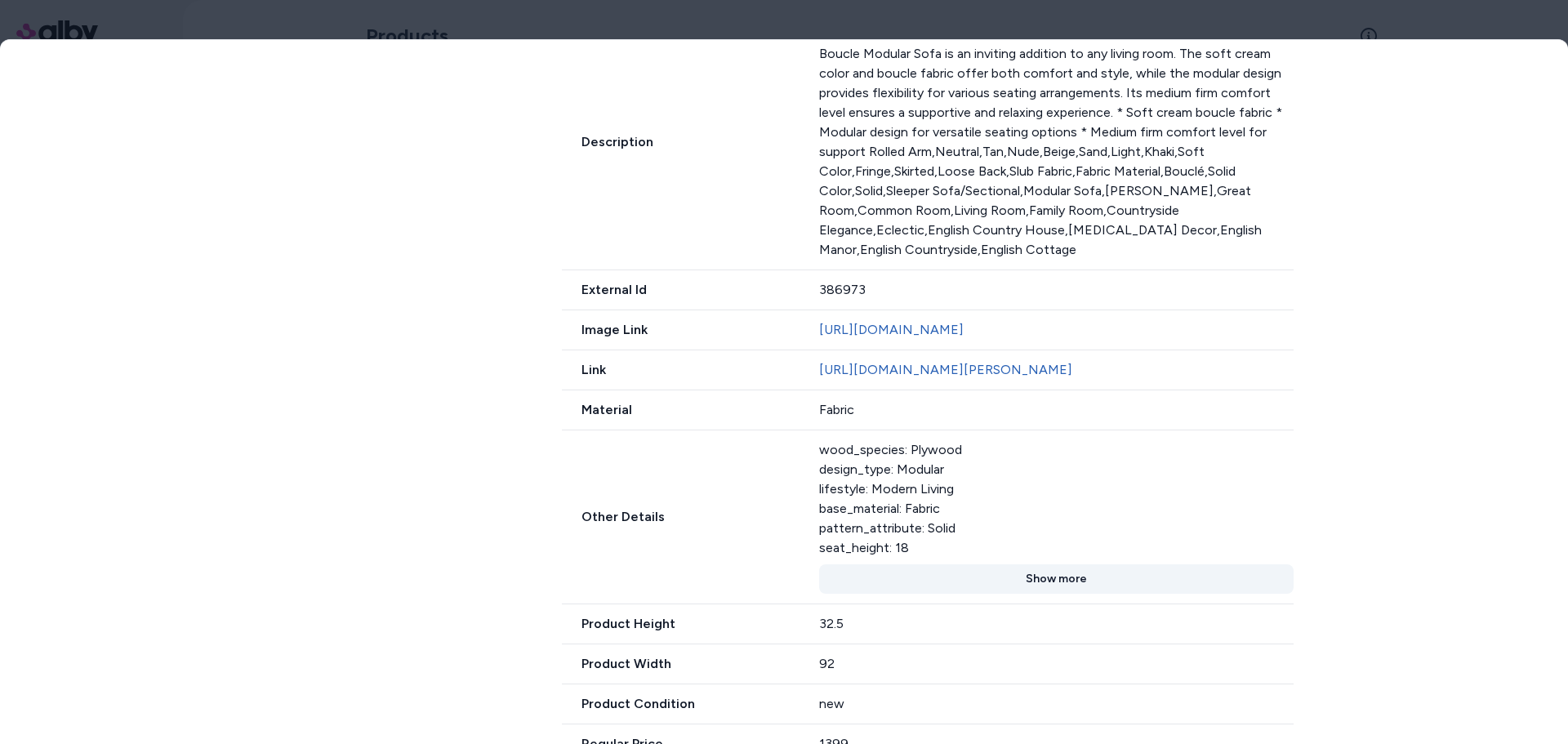
click at [999, 594] on button "Show more" at bounding box center [1056, 579] width 474 height 29
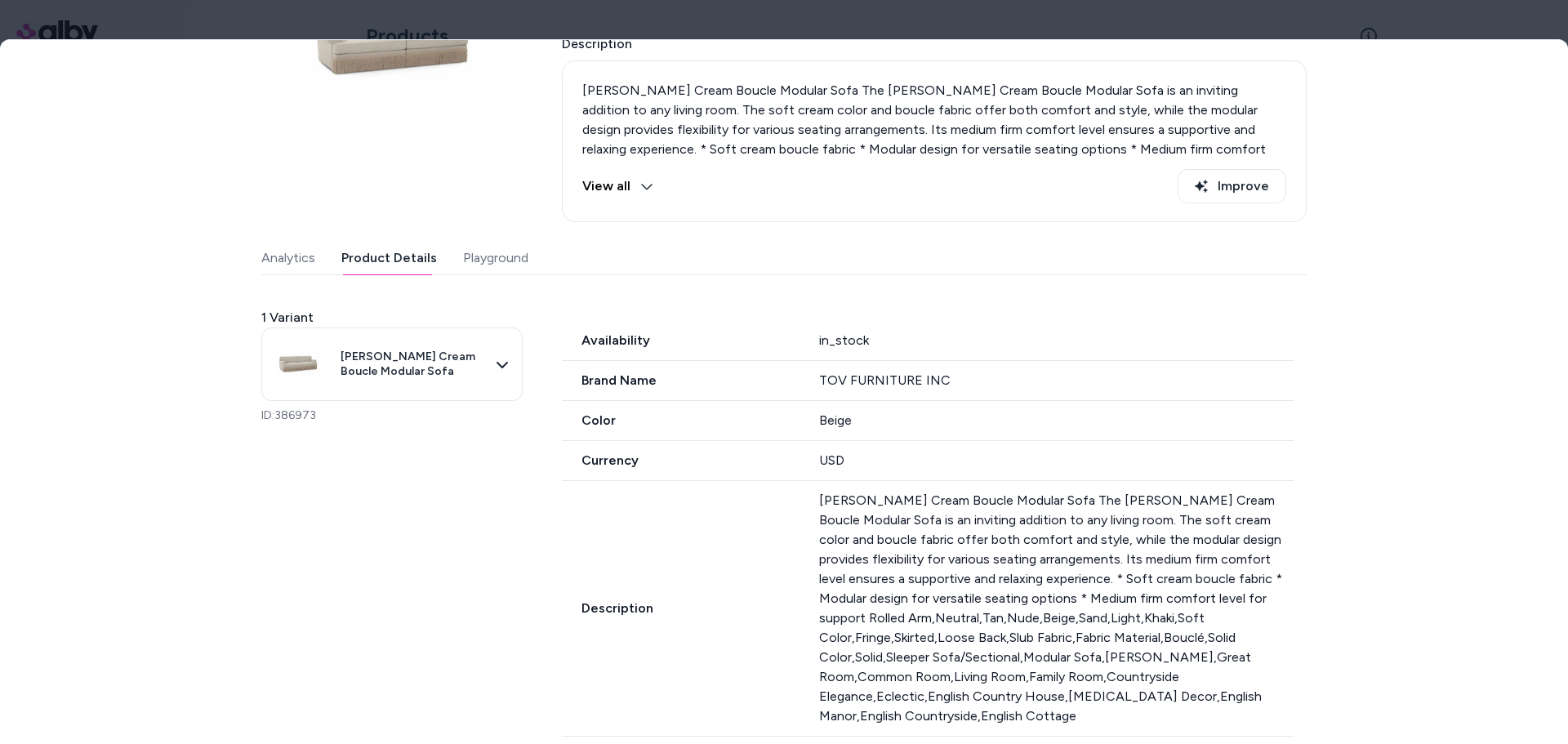
scroll to position [0, 0]
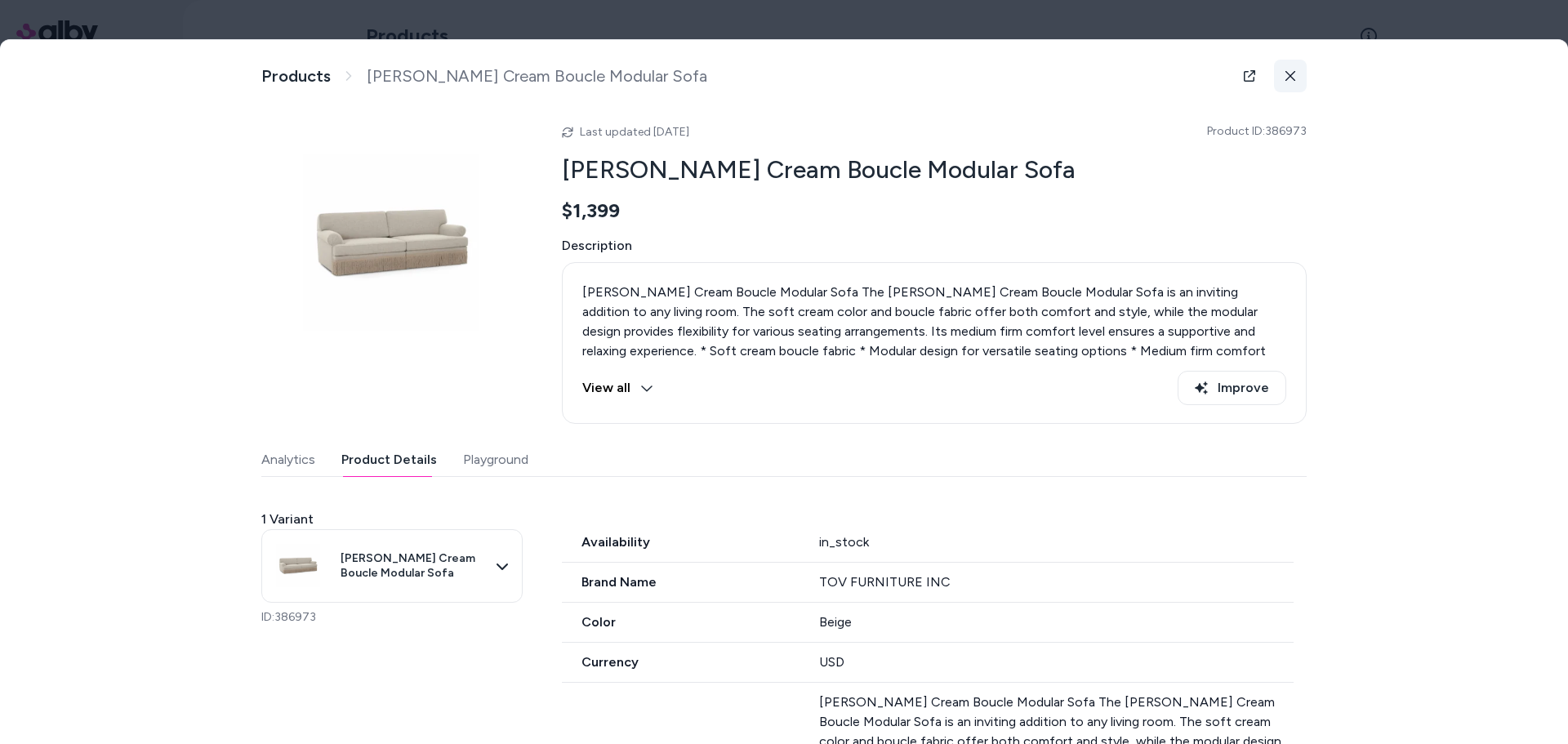
click at [1295, 77] on button at bounding box center [1290, 75] width 33 height 33
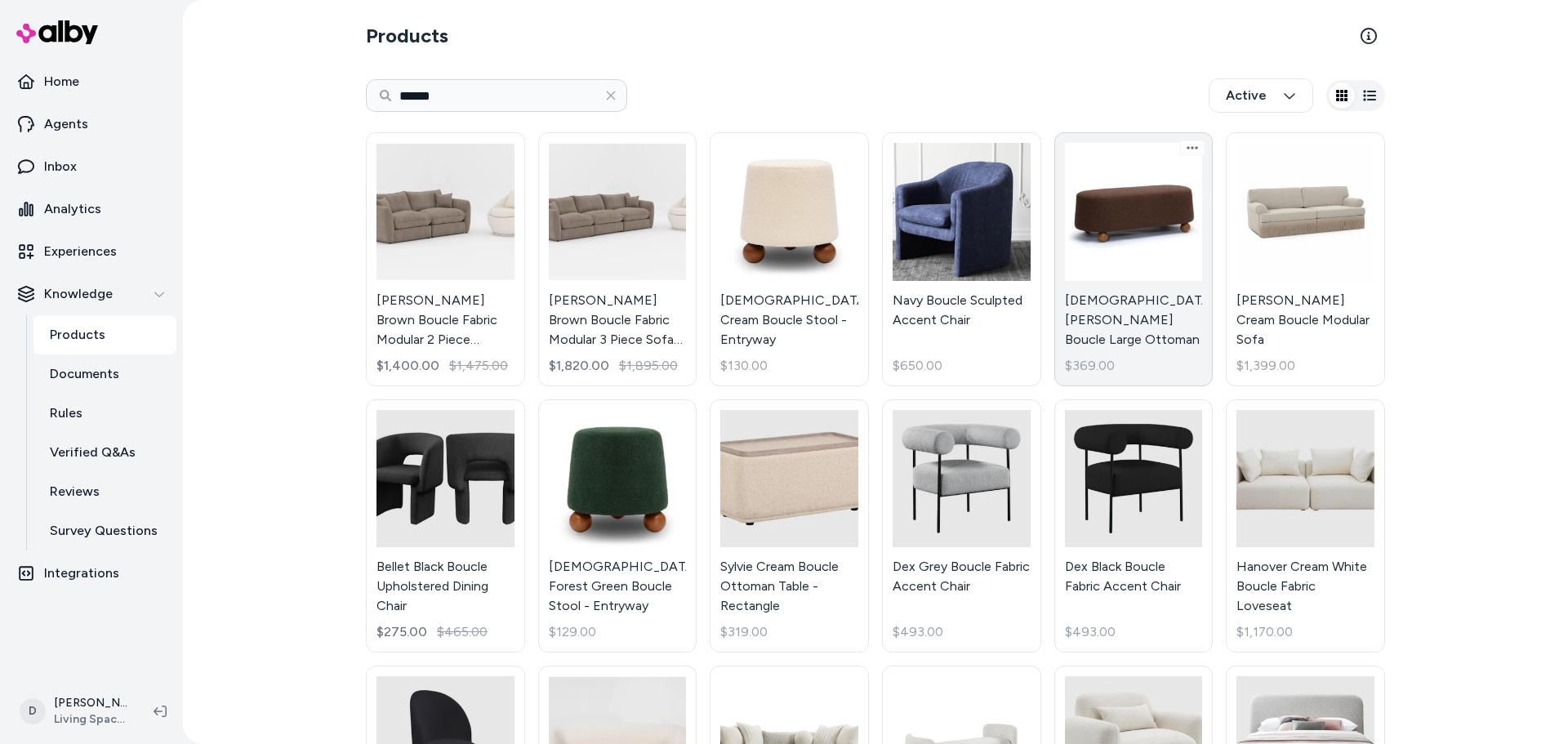
click at [1083, 272] on link "Jaine Brown Boucle Large Ottoman $369.00" at bounding box center [1133, 258] width 159 height 254
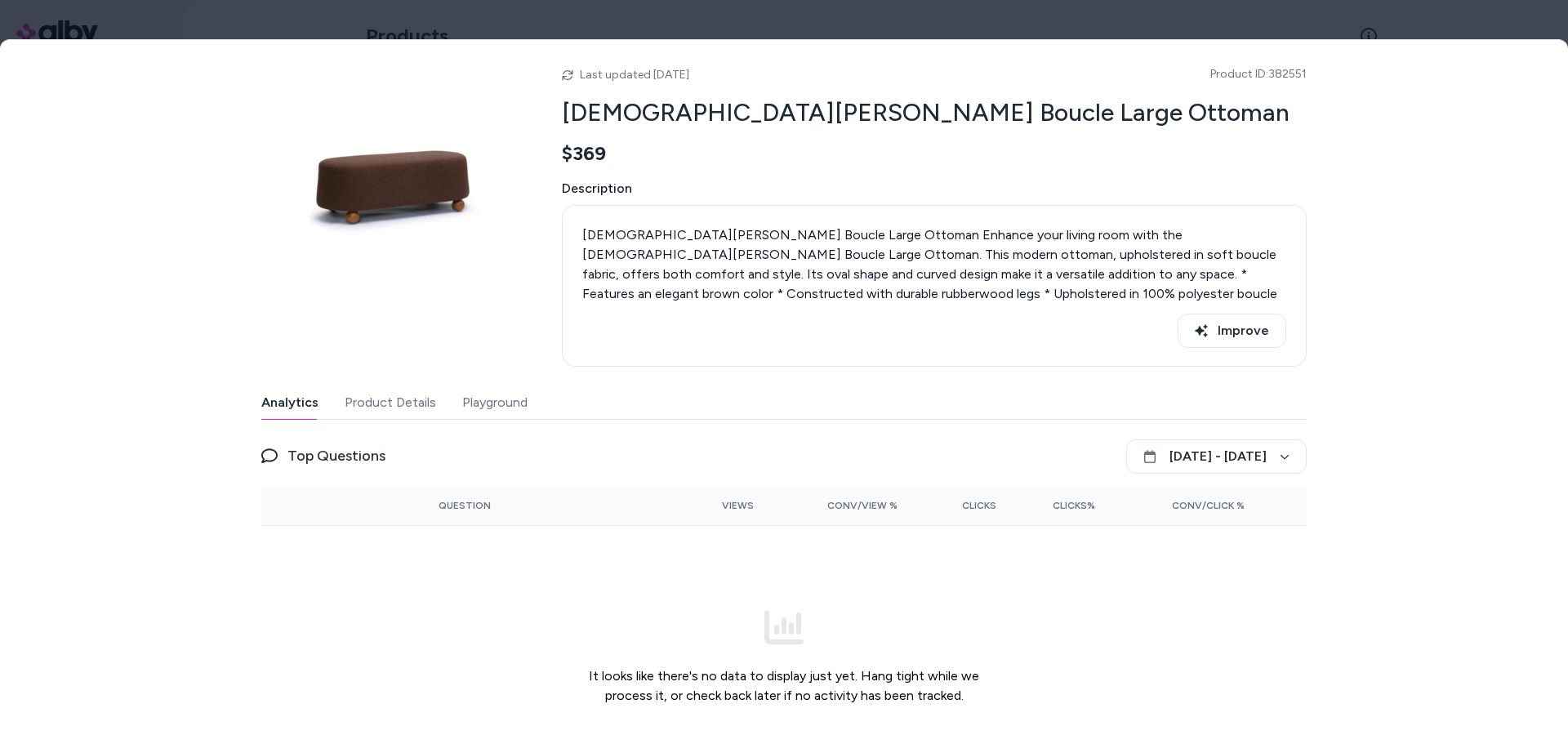
scroll to position [88, 0]
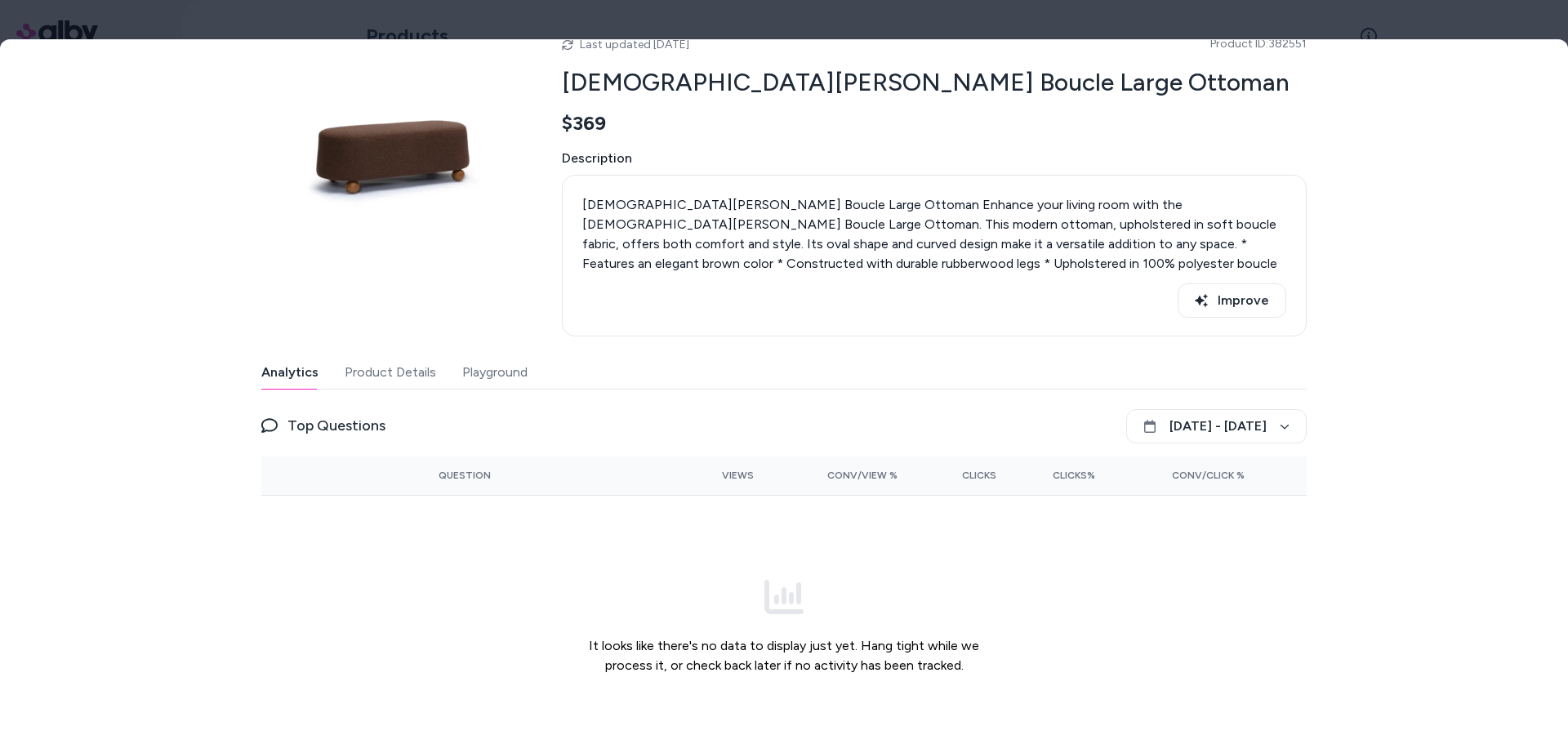
click at [406, 375] on button "Product Details" at bounding box center [390, 372] width 91 height 33
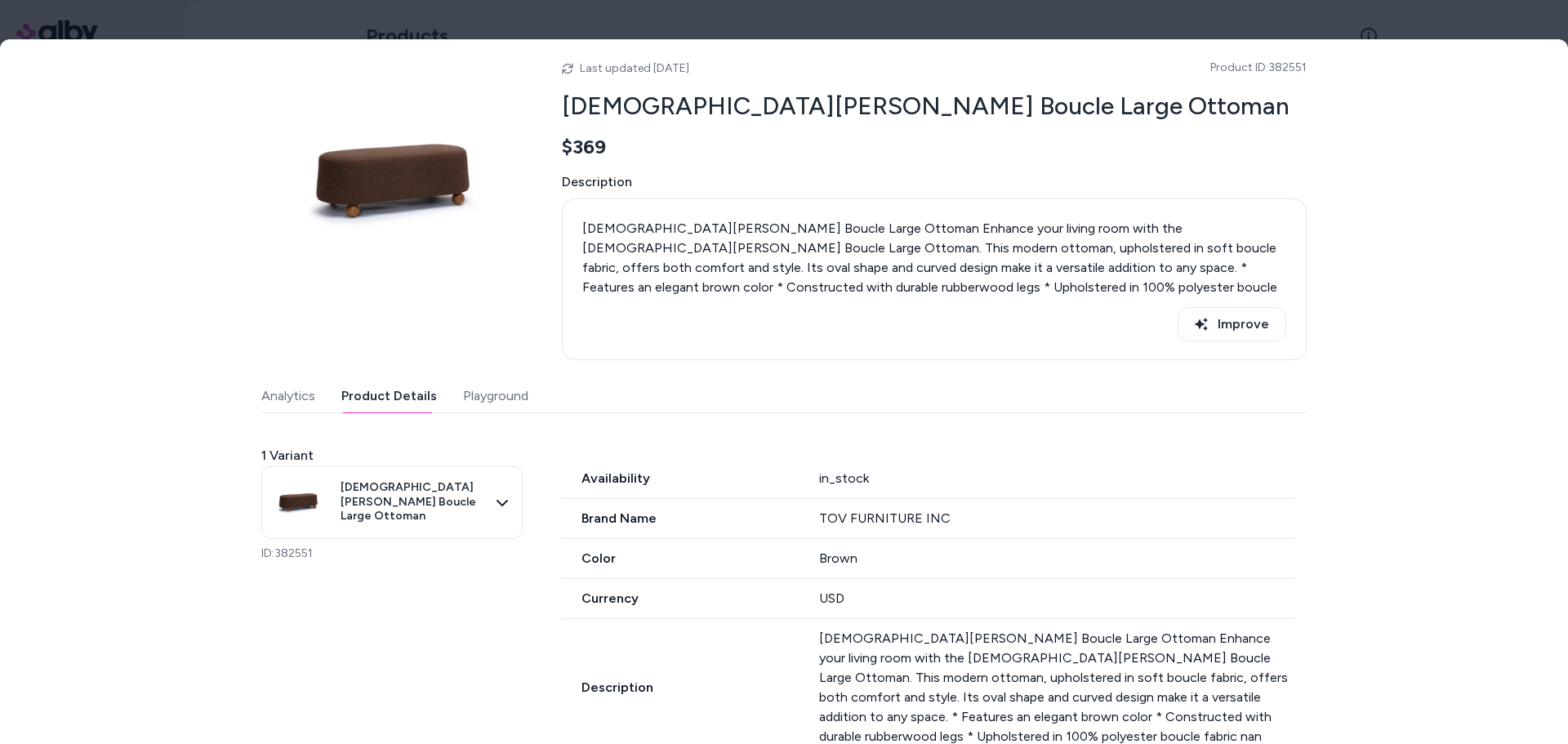
scroll to position [0, 0]
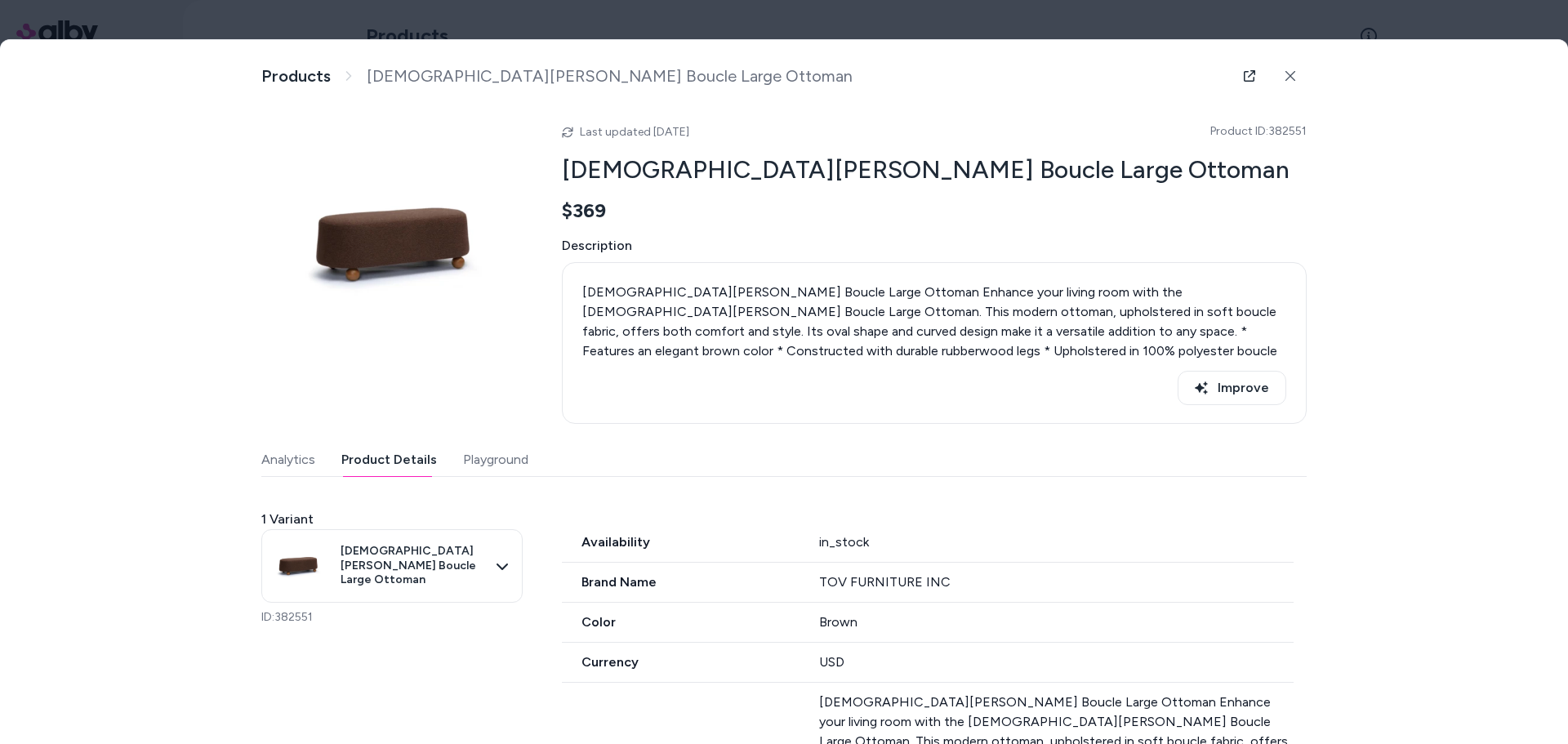
drag, startPoint x: 1511, startPoint y: 21, endPoint x: 1483, endPoint y: 40, distance: 33.8
click at [1511, 22] on div at bounding box center [784, 372] width 1568 height 744
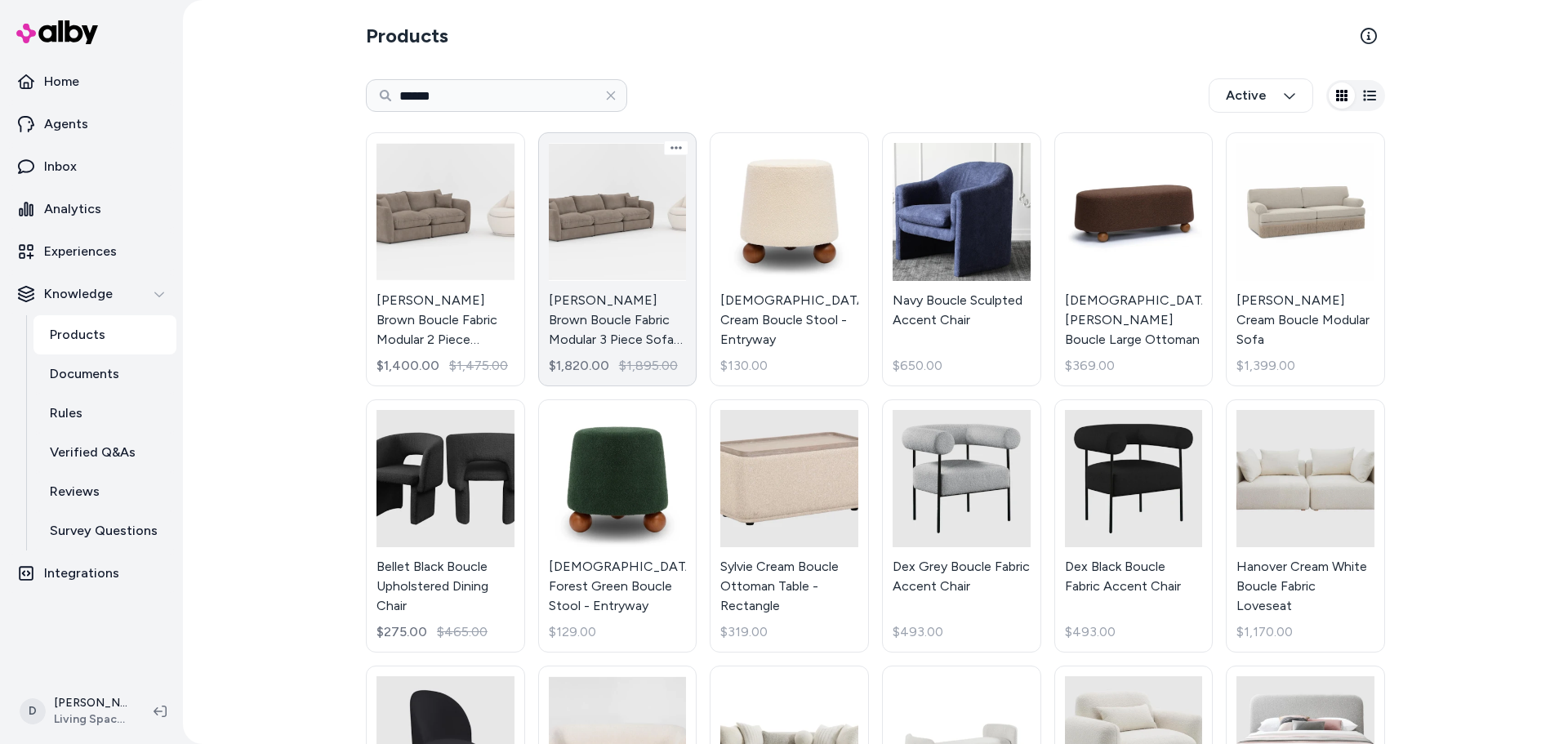
scroll to position [466, 0]
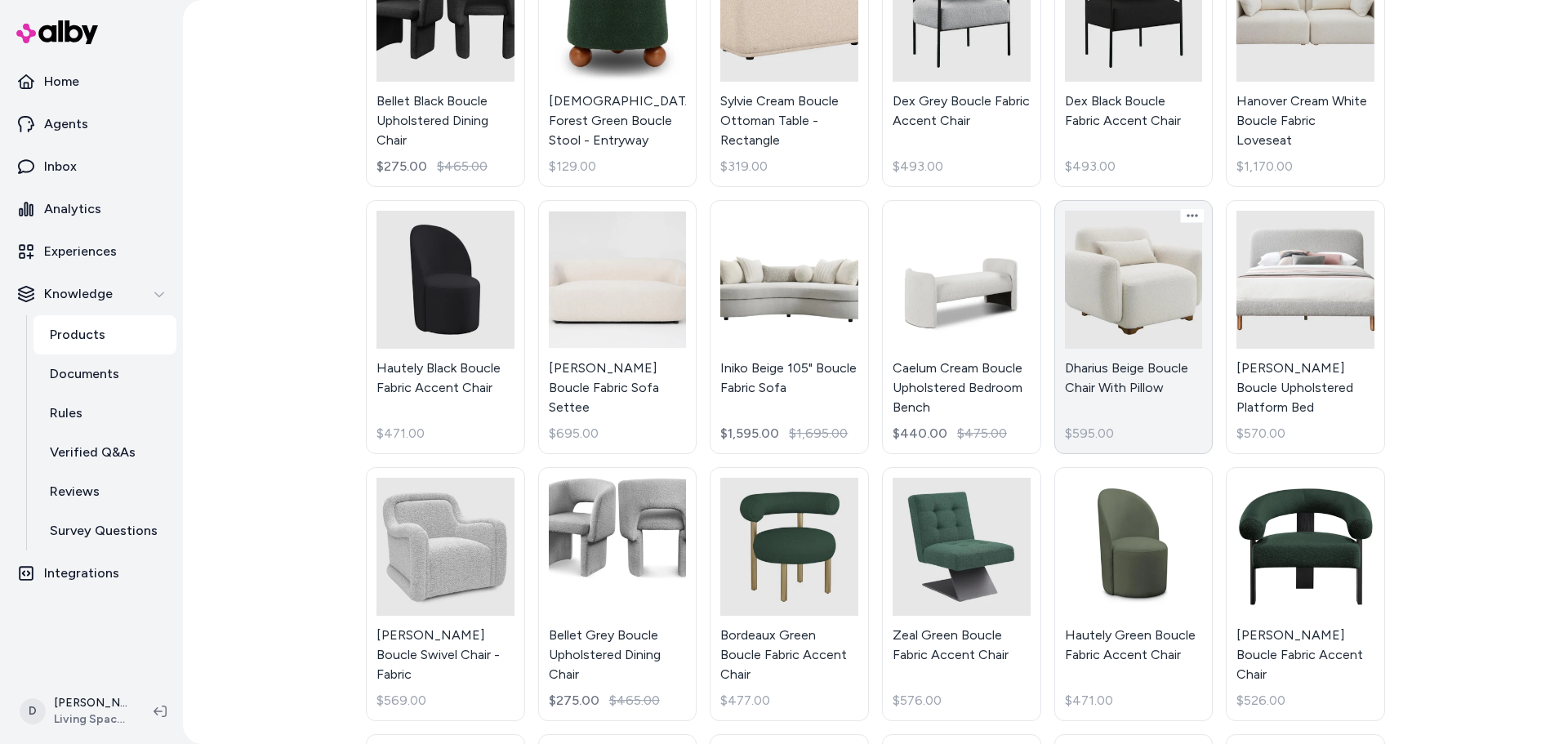
click at [1113, 380] on link "Dharius Beige Boucle Chair With Pillow $595.00" at bounding box center [1133, 326] width 159 height 254
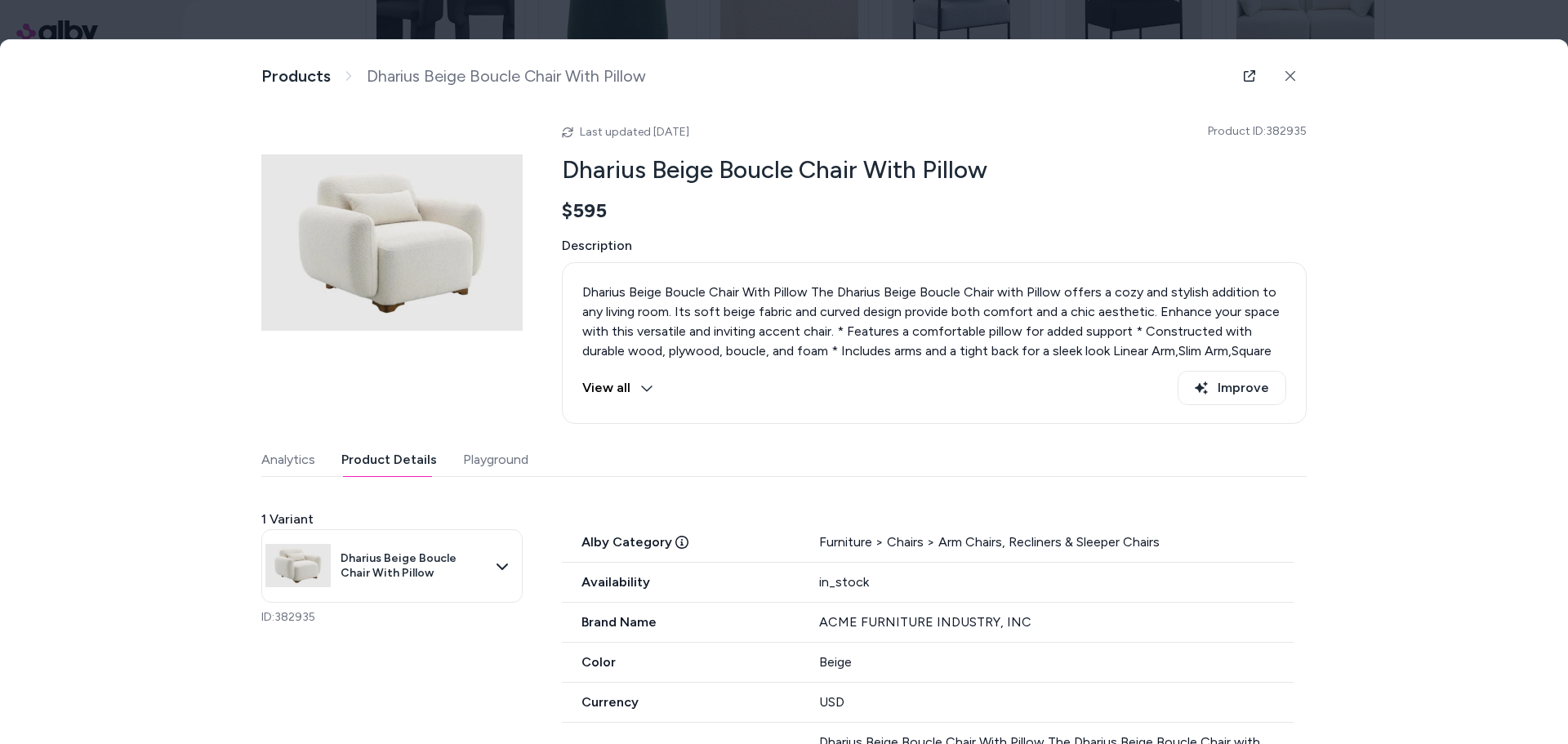
click at [388, 461] on button "Product Details" at bounding box center [388, 459] width 95 height 33
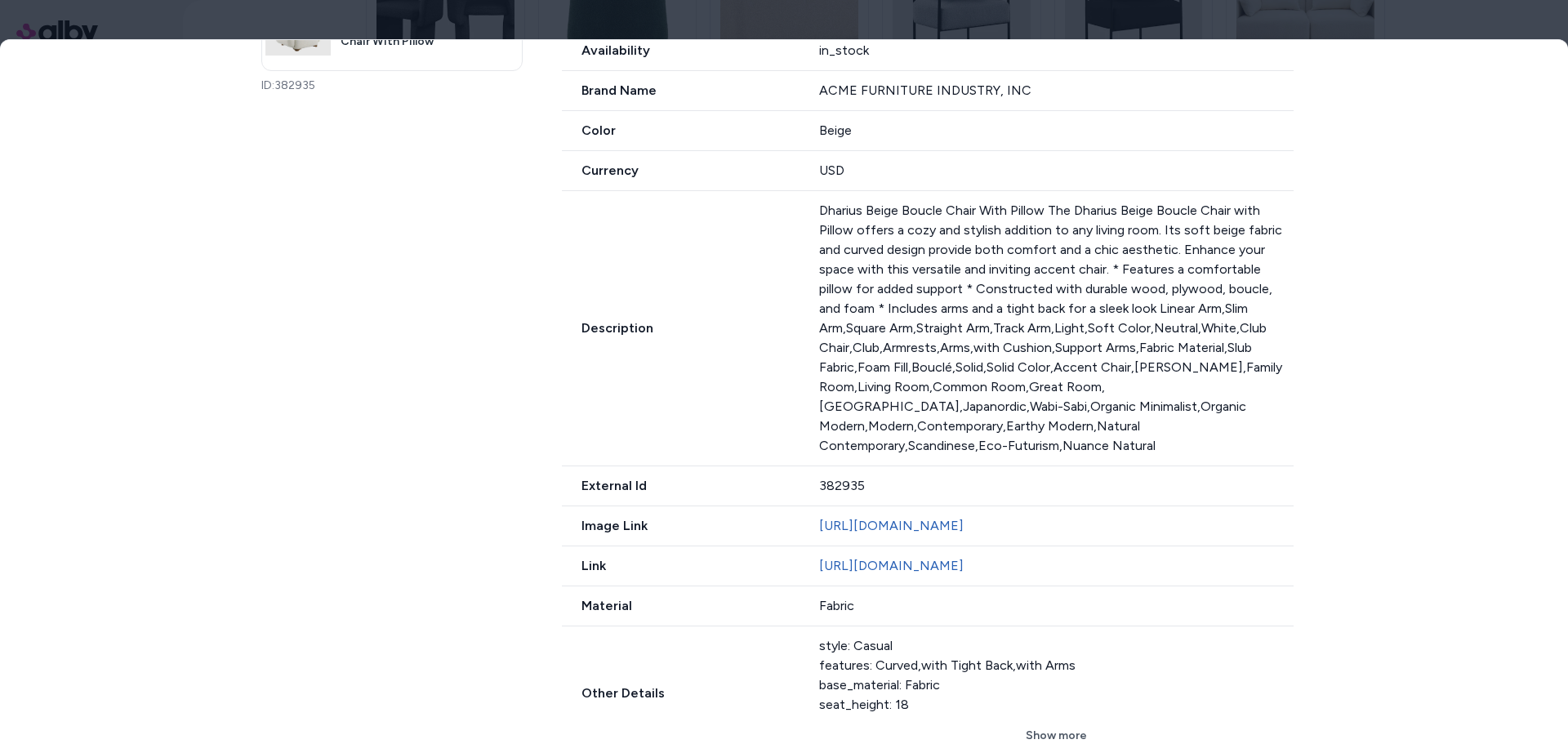
scroll to position [736, 0]
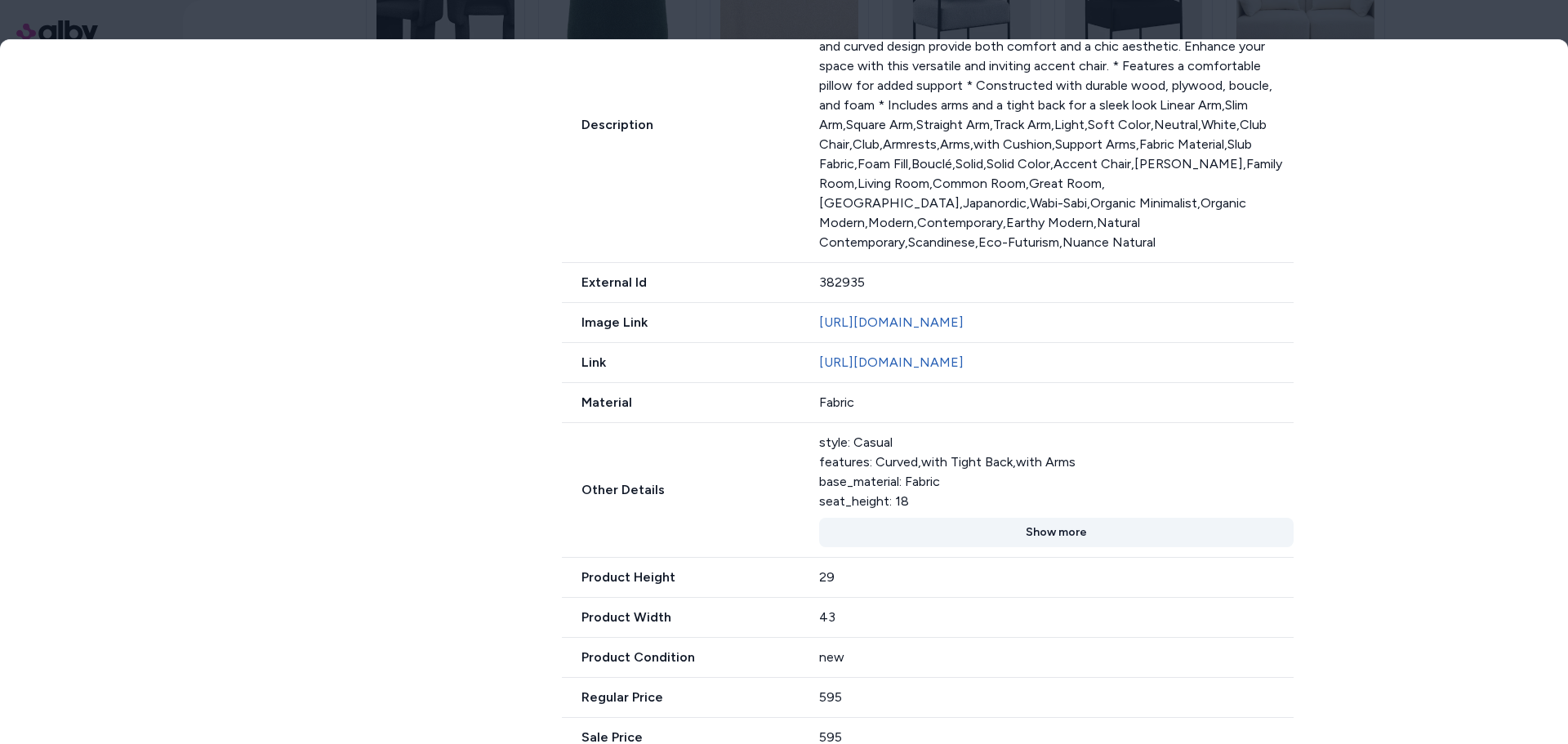
click at [992, 547] on button "Show more" at bounding box center [1056, 532] width 474 height 29
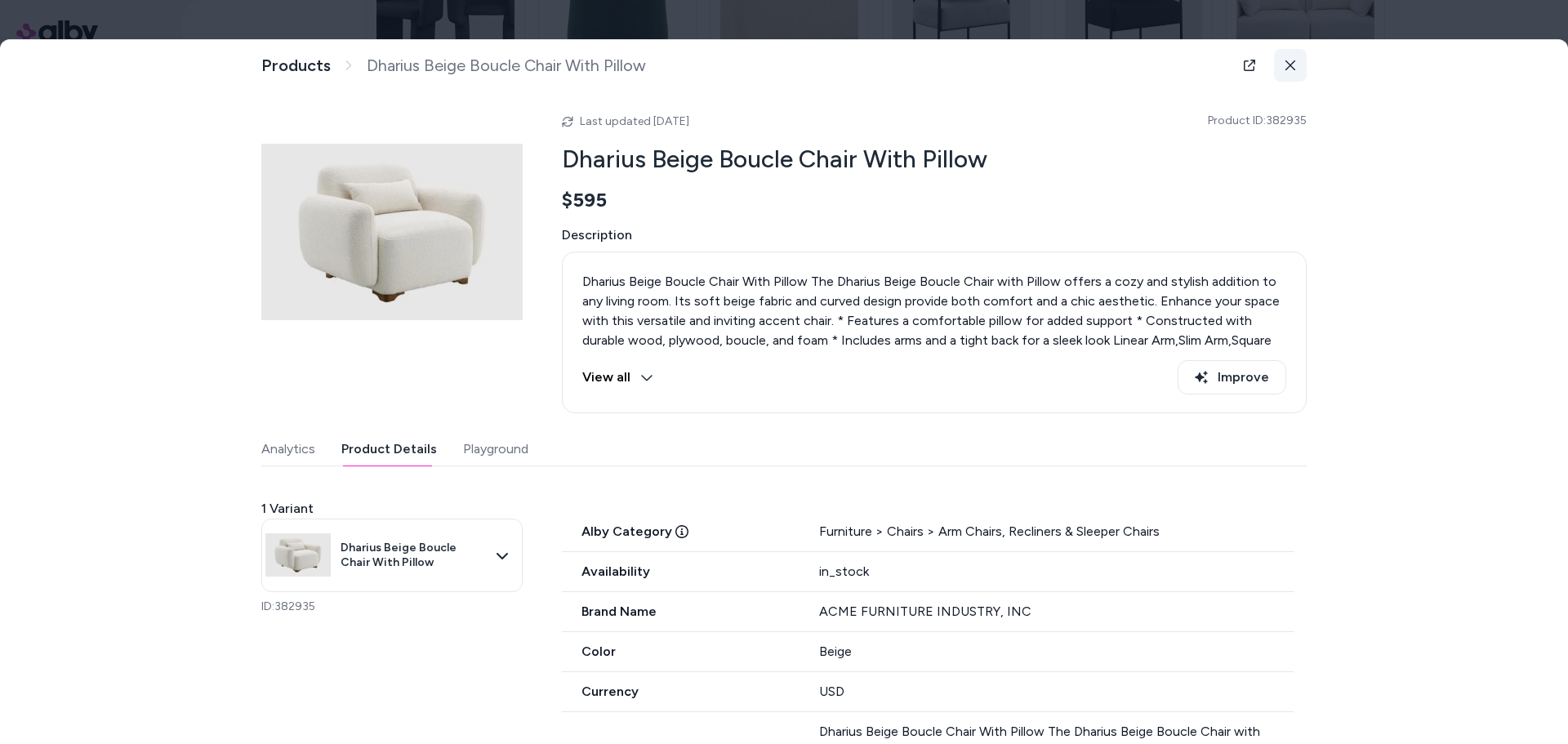
scroll to position [0, 0]
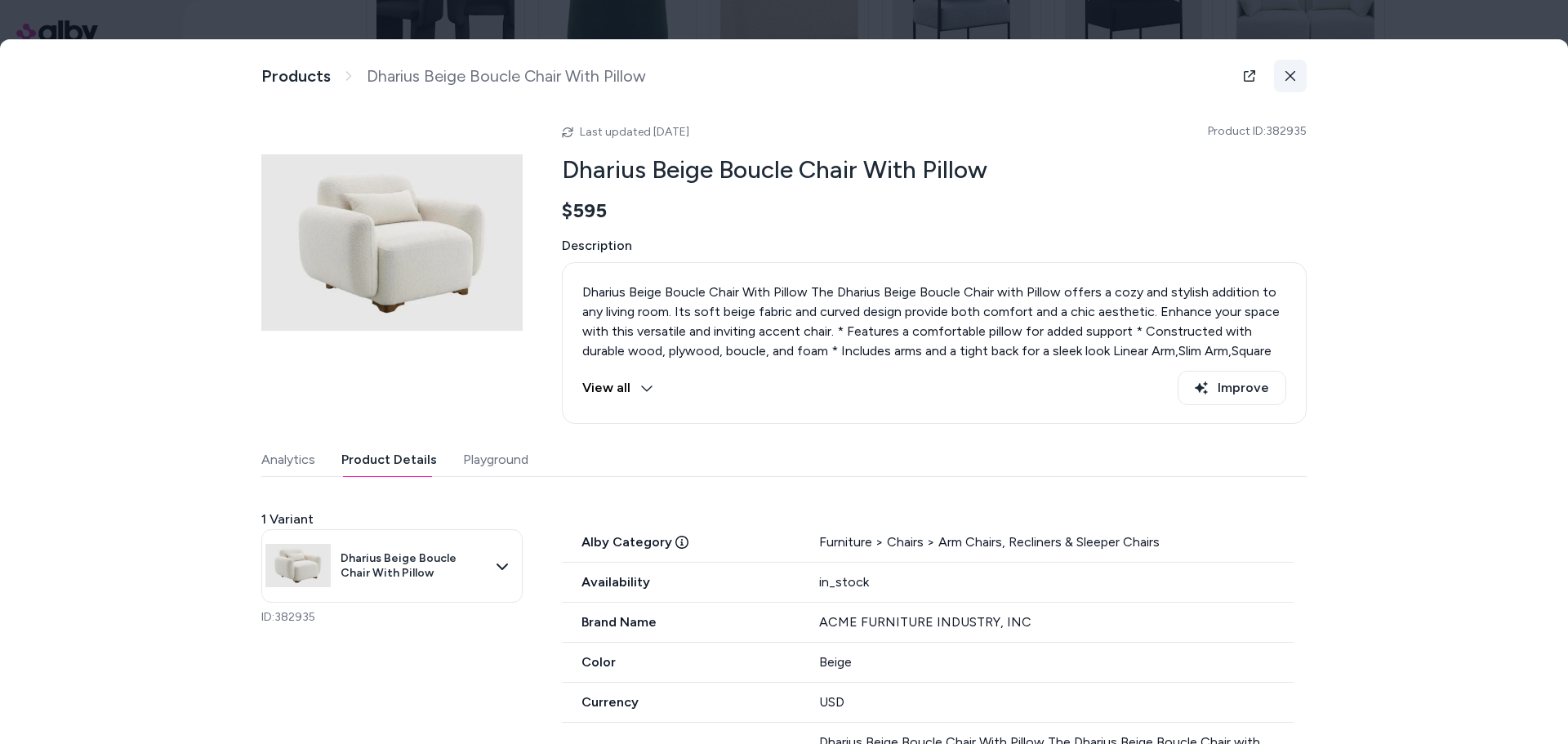
click at [1285, 64] on button at bounding box center [1290, 75] width 33 height 33
